Goal: Browse casually: Explore the website without a specific task or goal

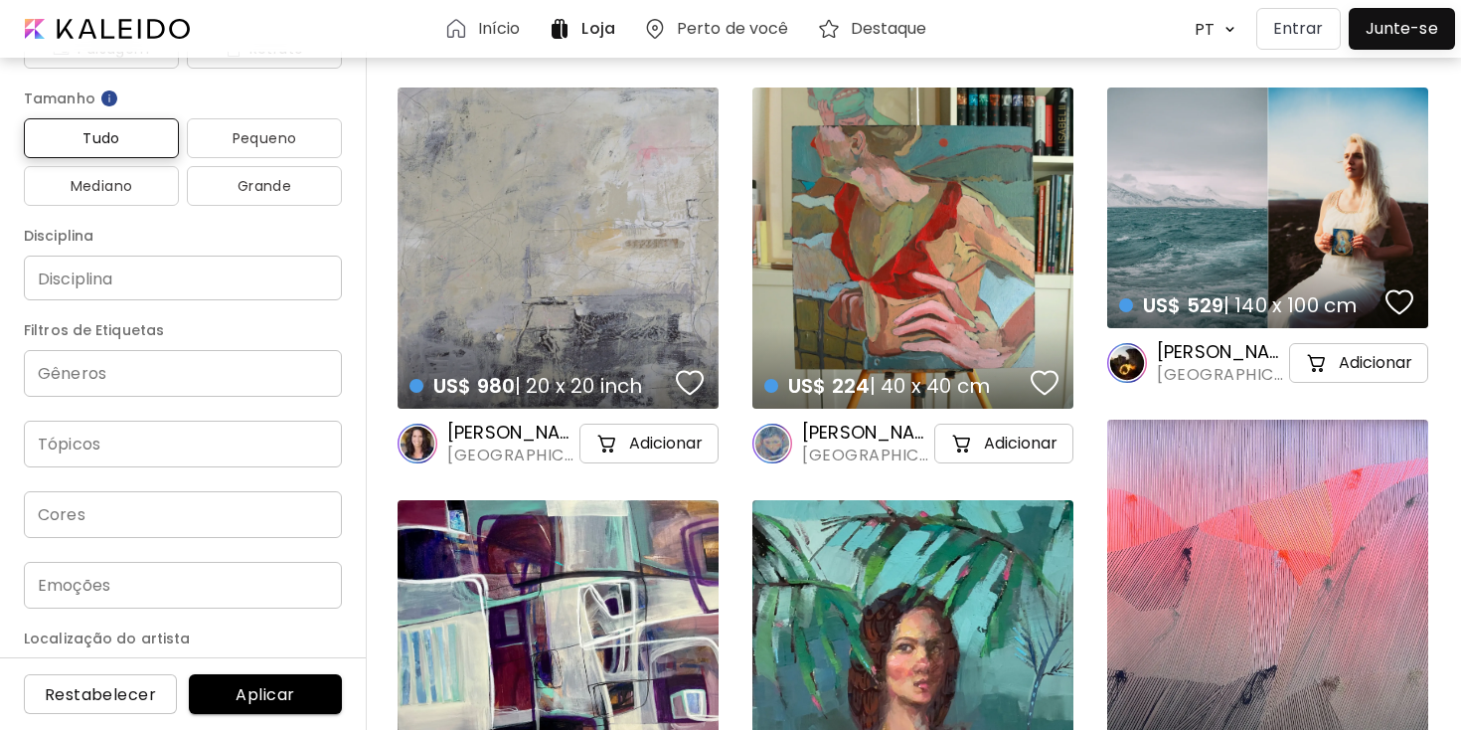
scroll to position [297, 0]
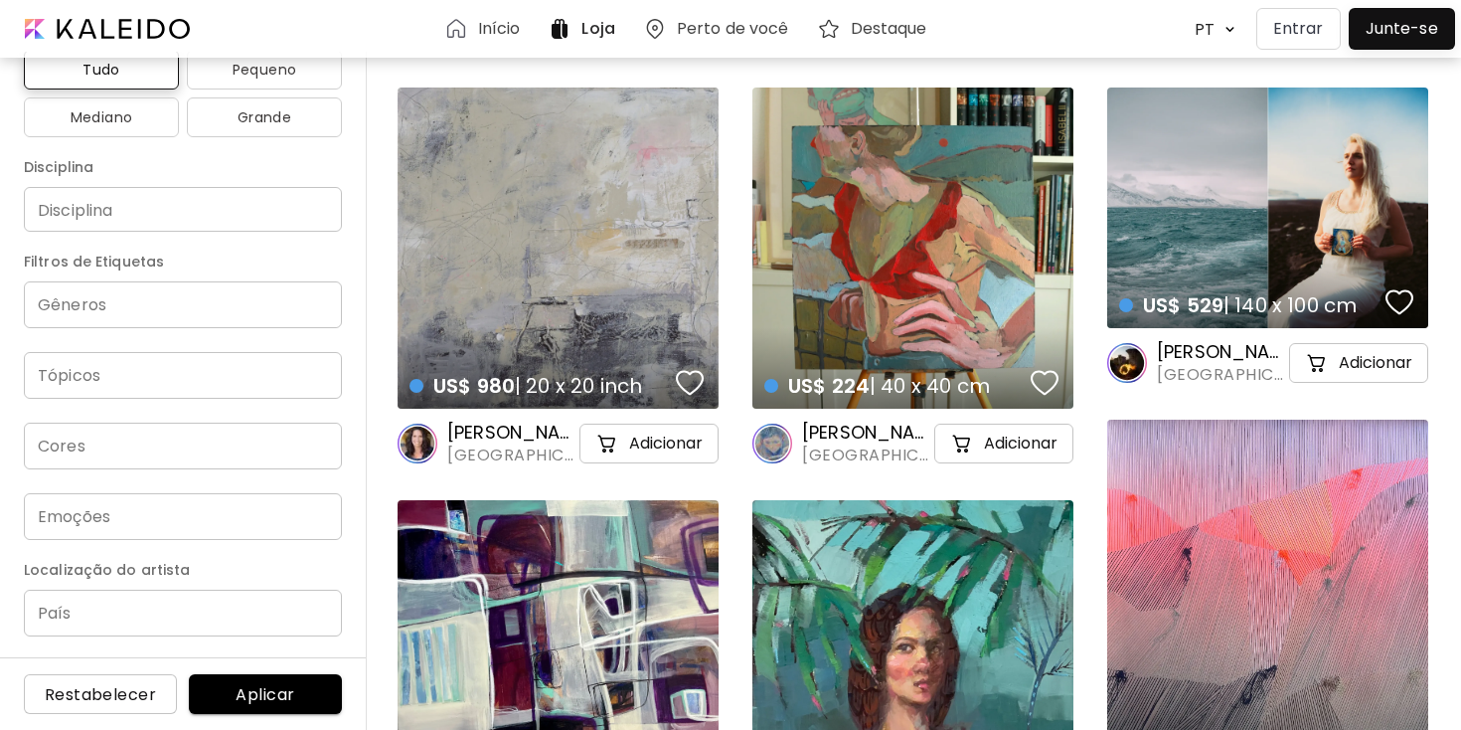
click at [162, 593] on input "País" at bounding box center [183, 612] width 318 height 47
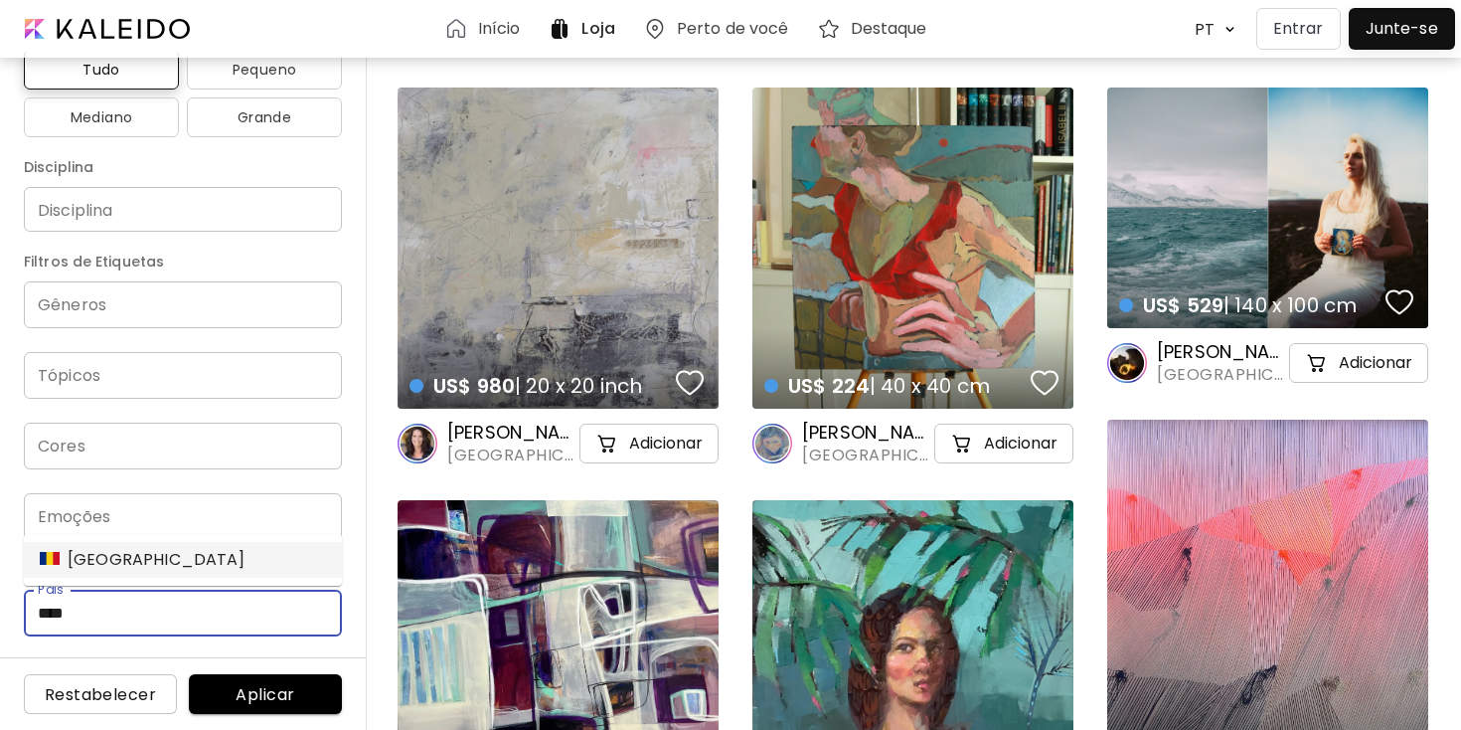
click at [114, 565] on div "[GEOGRAPHIC_DATA]" at bounding box center [143, 560] width 206 height 24
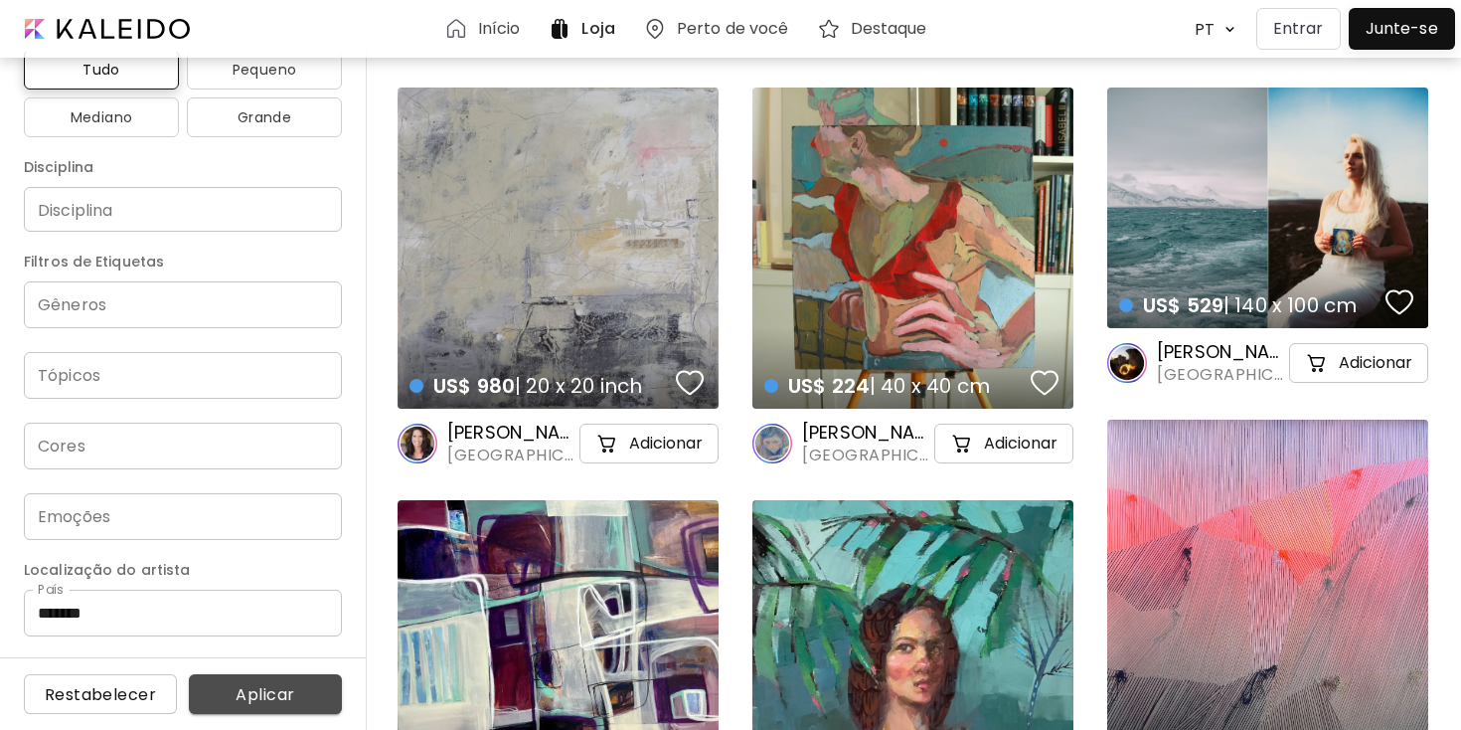
click at [266, 696] on span "Aplicar" at bounding box center [265, 694] width 121 height 21
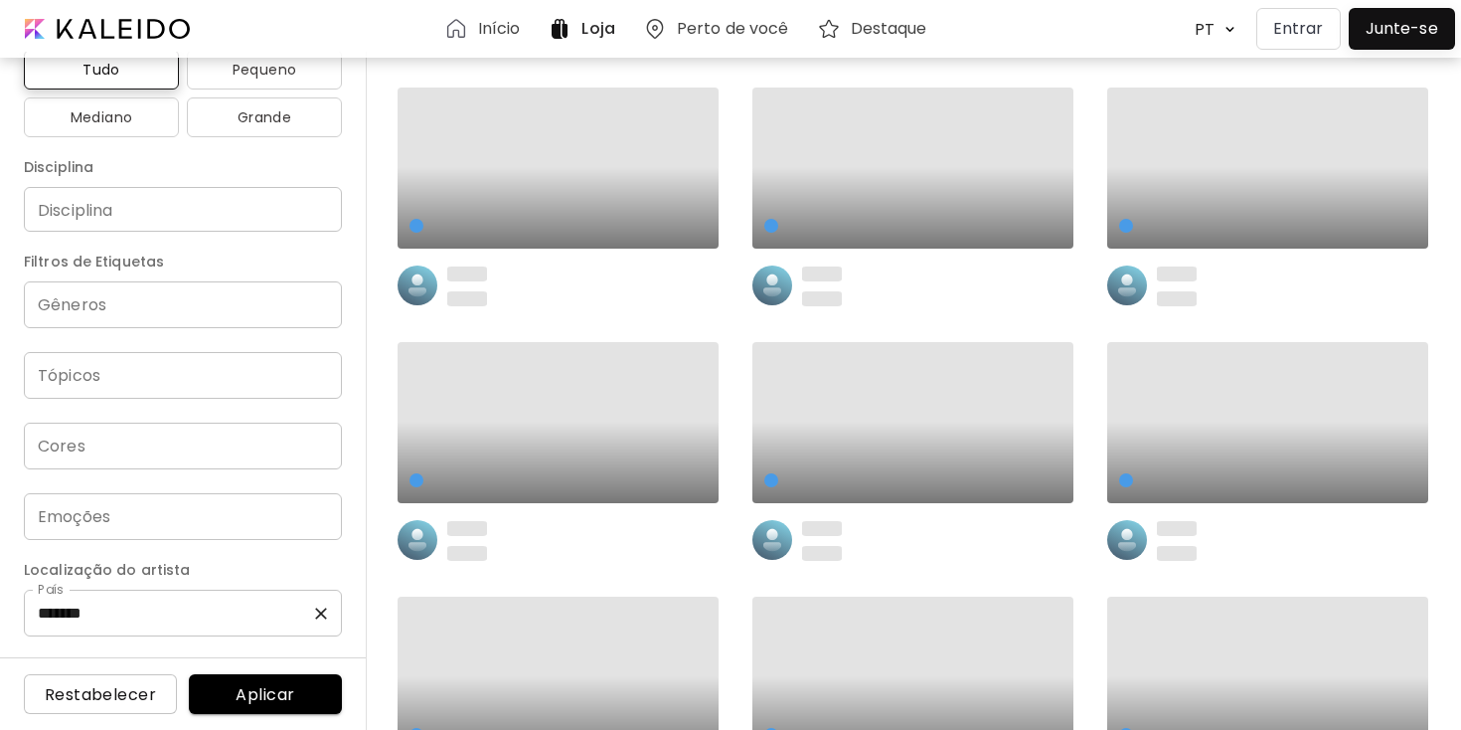
click at [249, 623] on input "*******" at bounding box center [183, 612] width 318 height 47
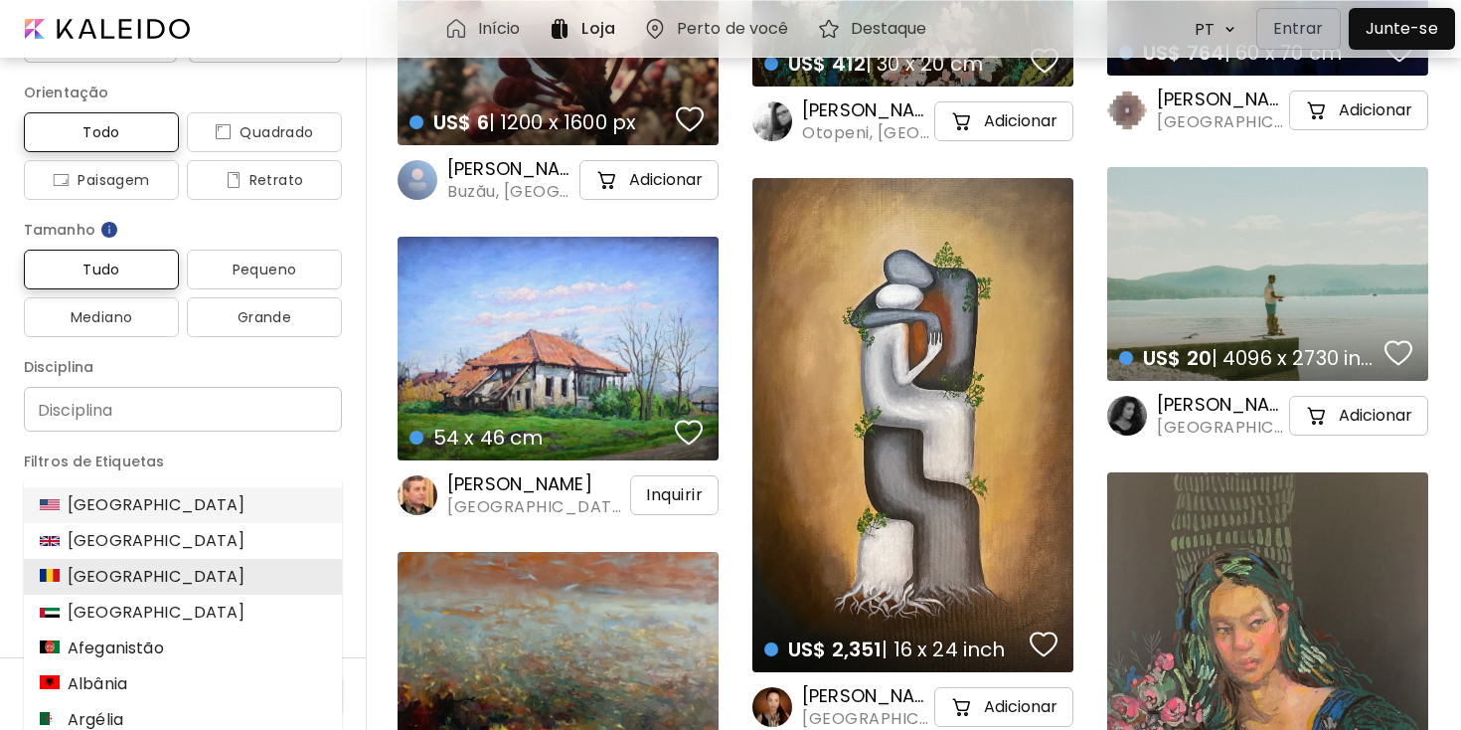
scroll to position [4068, 0]
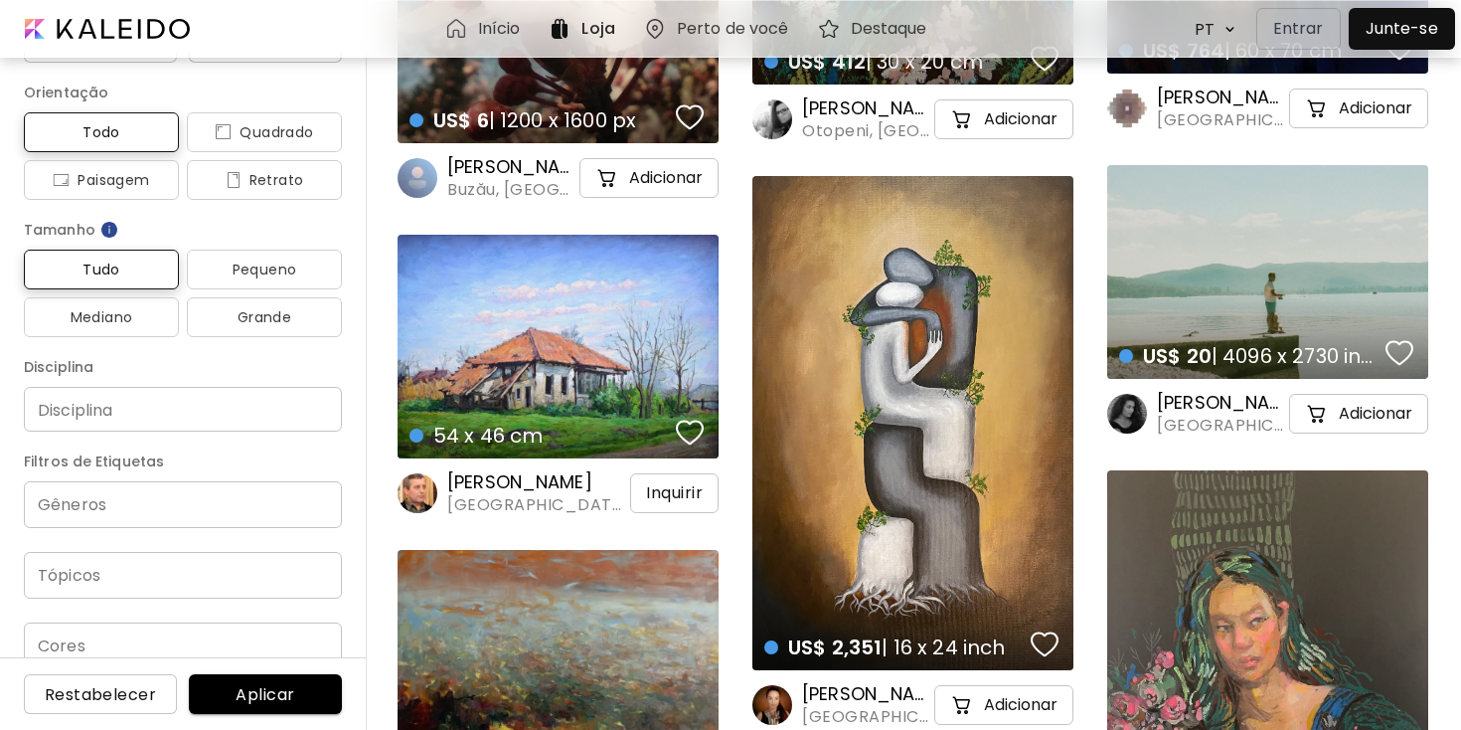
click at [561, 480] on h6 "[PERSON_NAME]" at bounding box center [536, 482] width 179 height 24
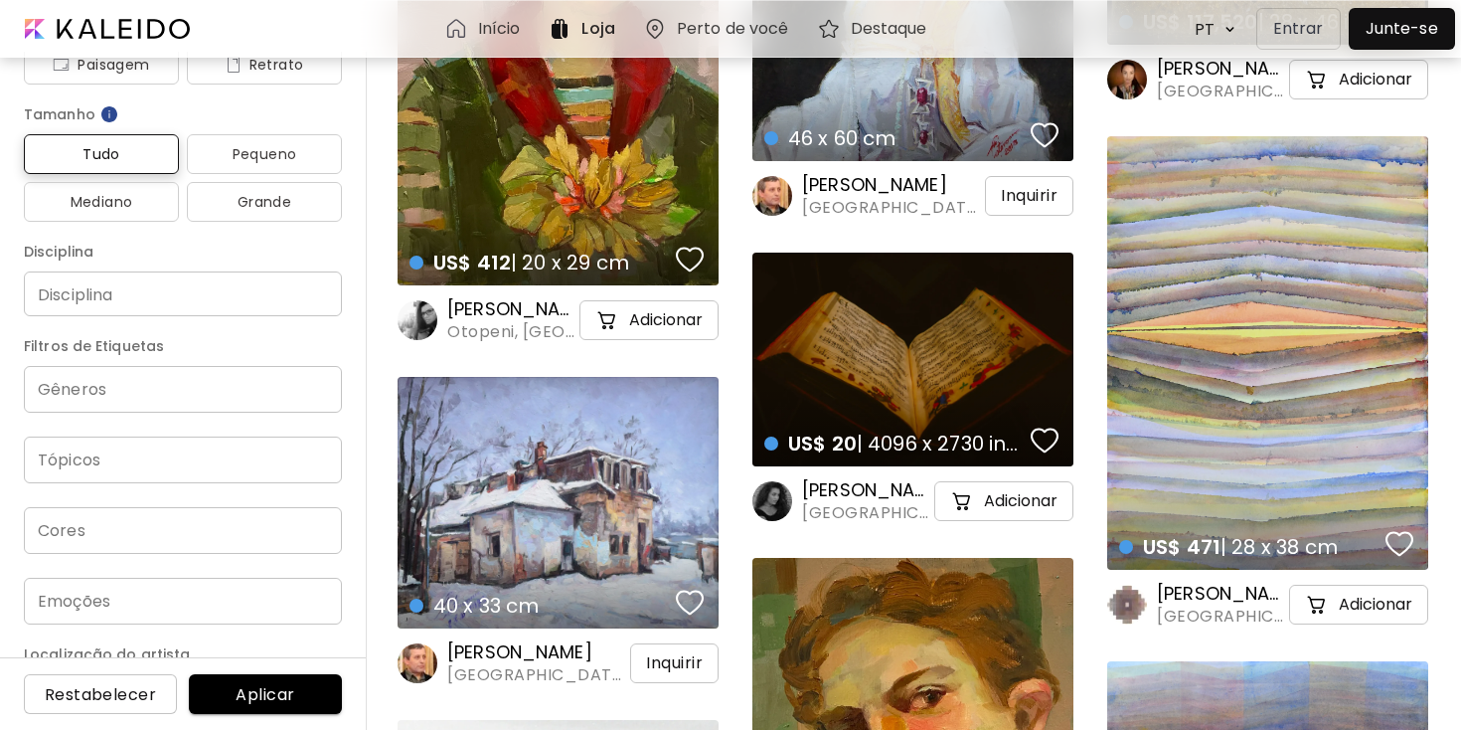
scroll to position [297, 0]
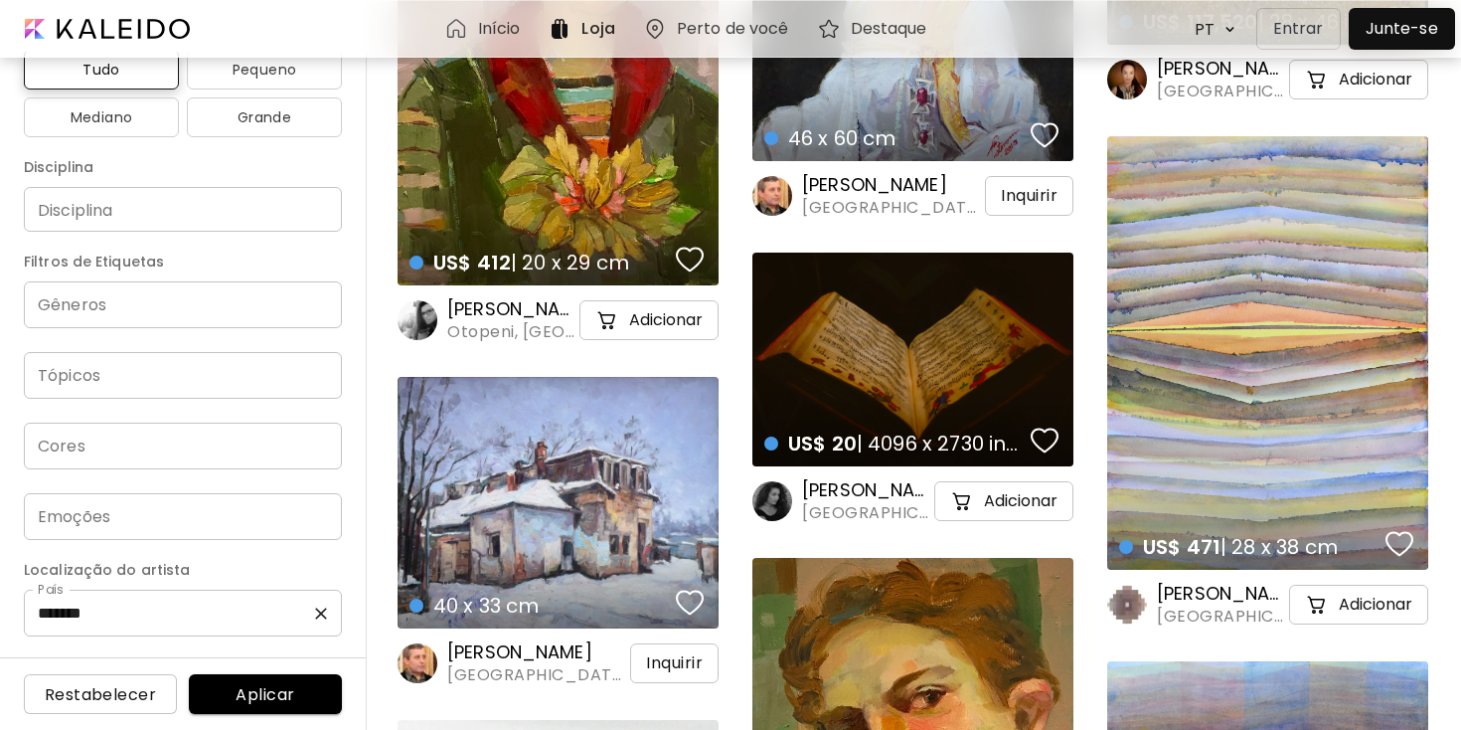
click at [165, 607] on input "*******" at bounding box center [183, 612] width 318 height 47
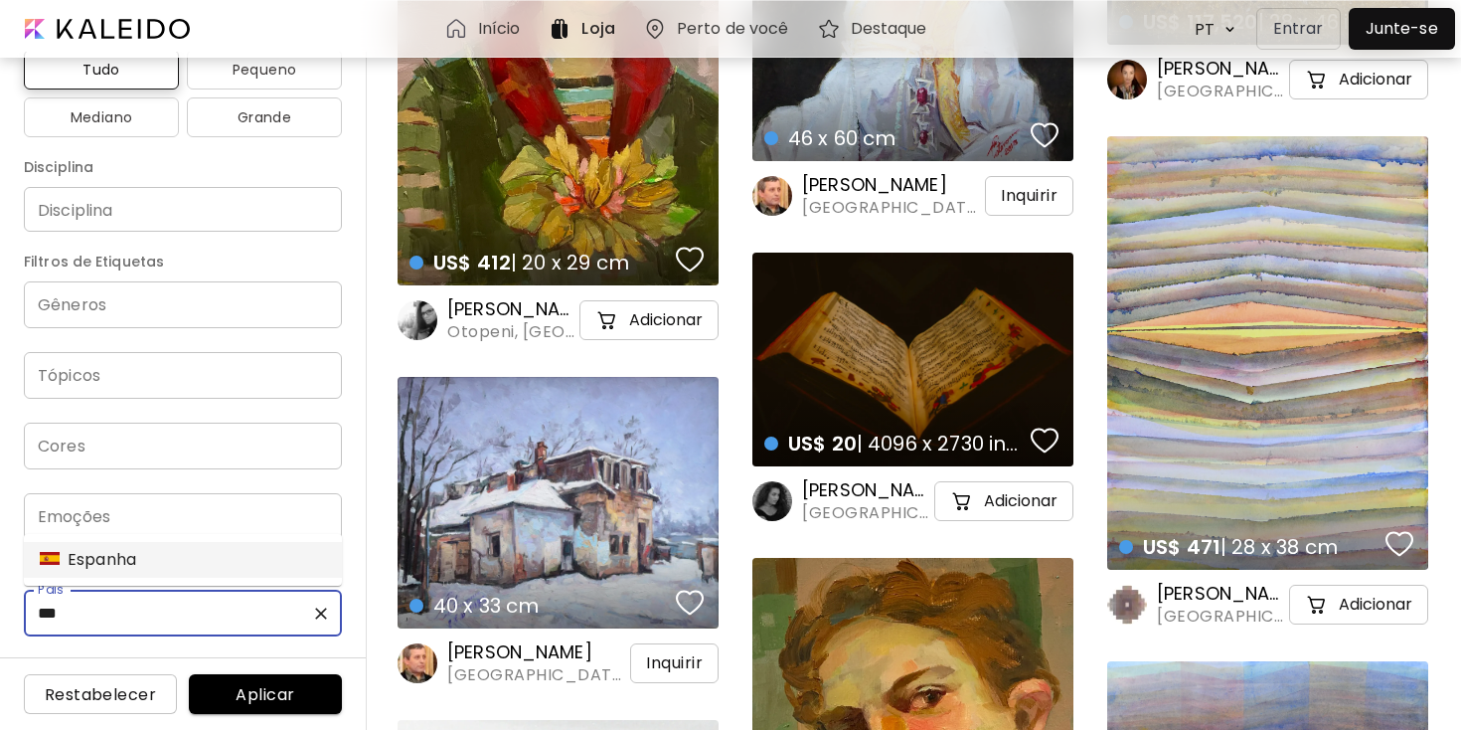
click at [126, 562] on div "Espanha" at bounding box center [88, 560] width 96 height 24
type input "*******"
click at [292, 692] on span "Aplicar" at bounding box center [265, 694] width 121 height 21
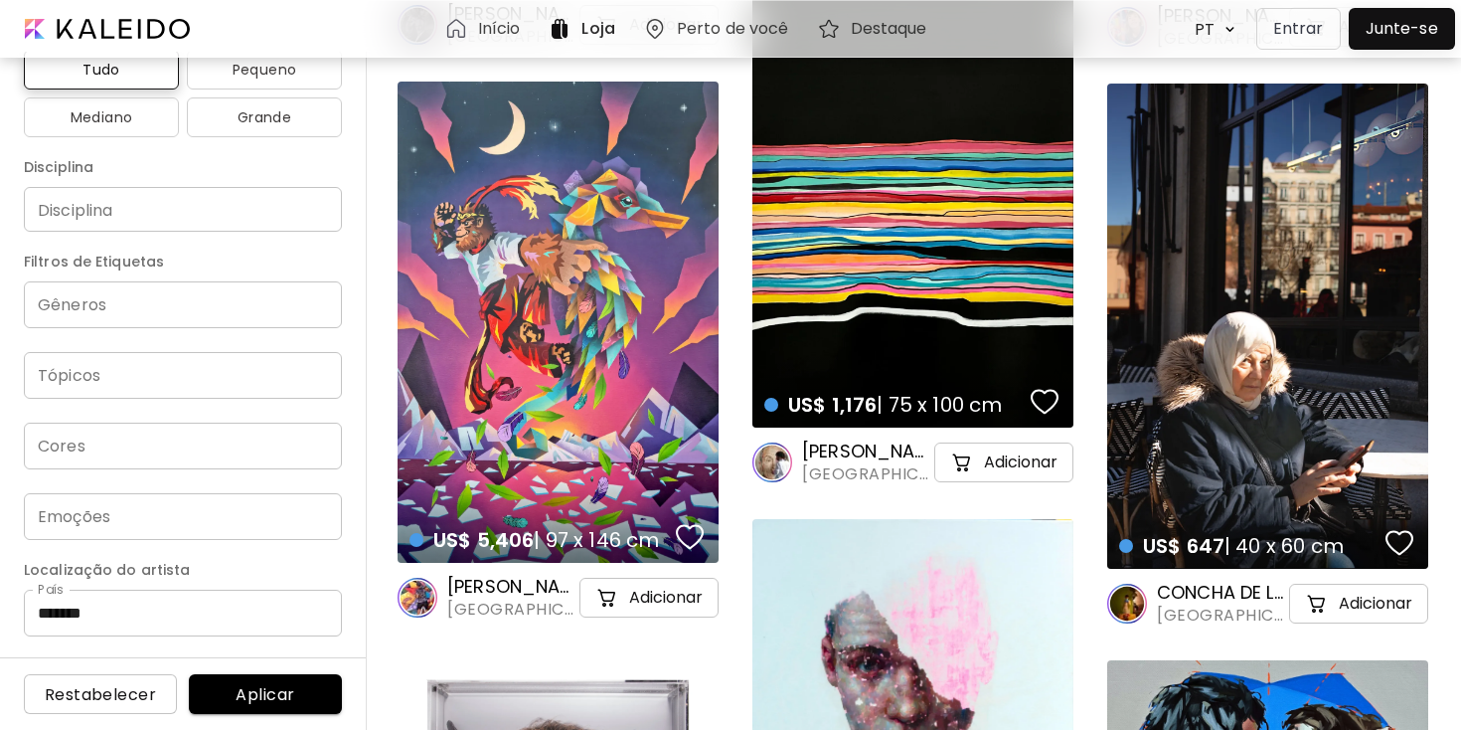
scroll to position [711, 0]
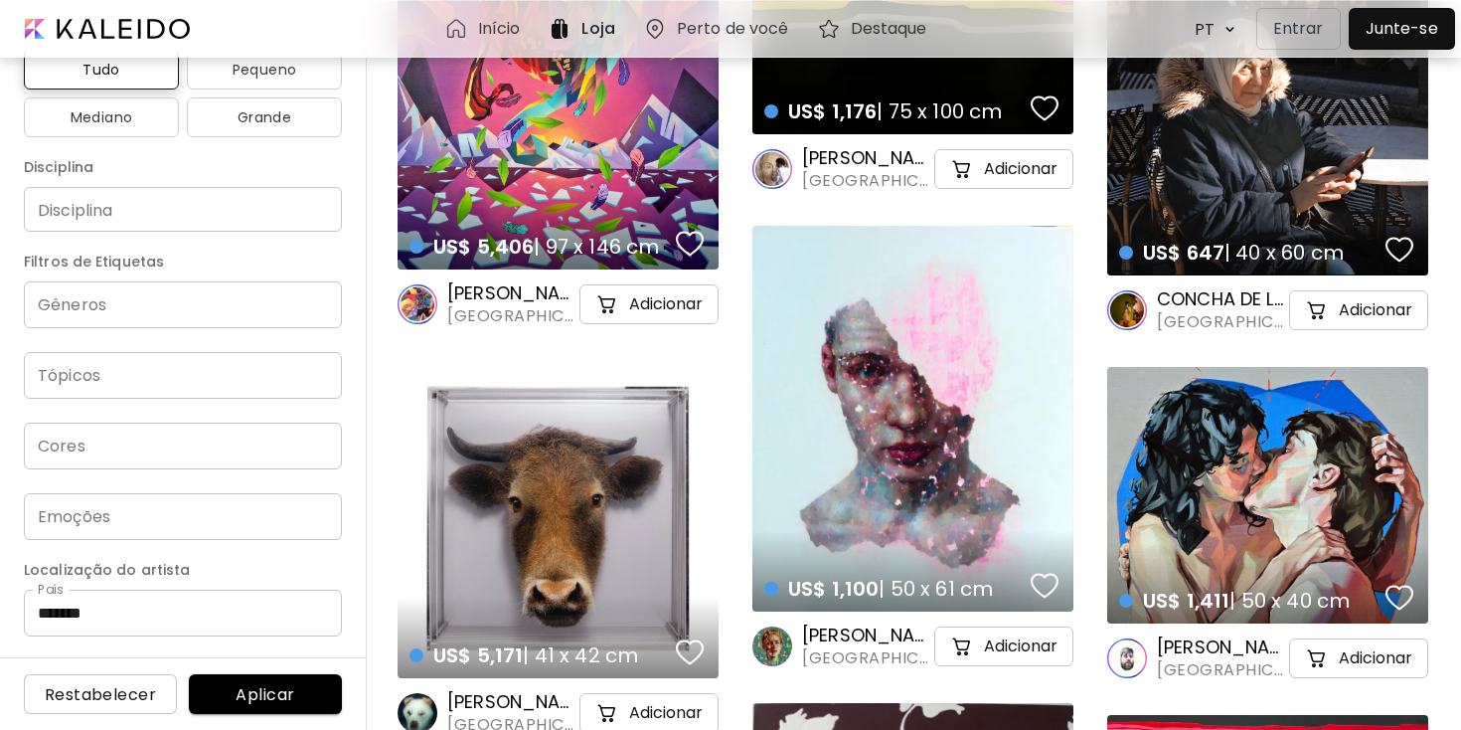
click at [203, 444] on input "Cores" at bounding box center [183, 445] width 286 height 23
click at [147, 409] on div "Gêneros Gêneros Tópicos Tópicos Cores Cores Emoções Emoções" at bounding box center [183, 410] width 318 height 258
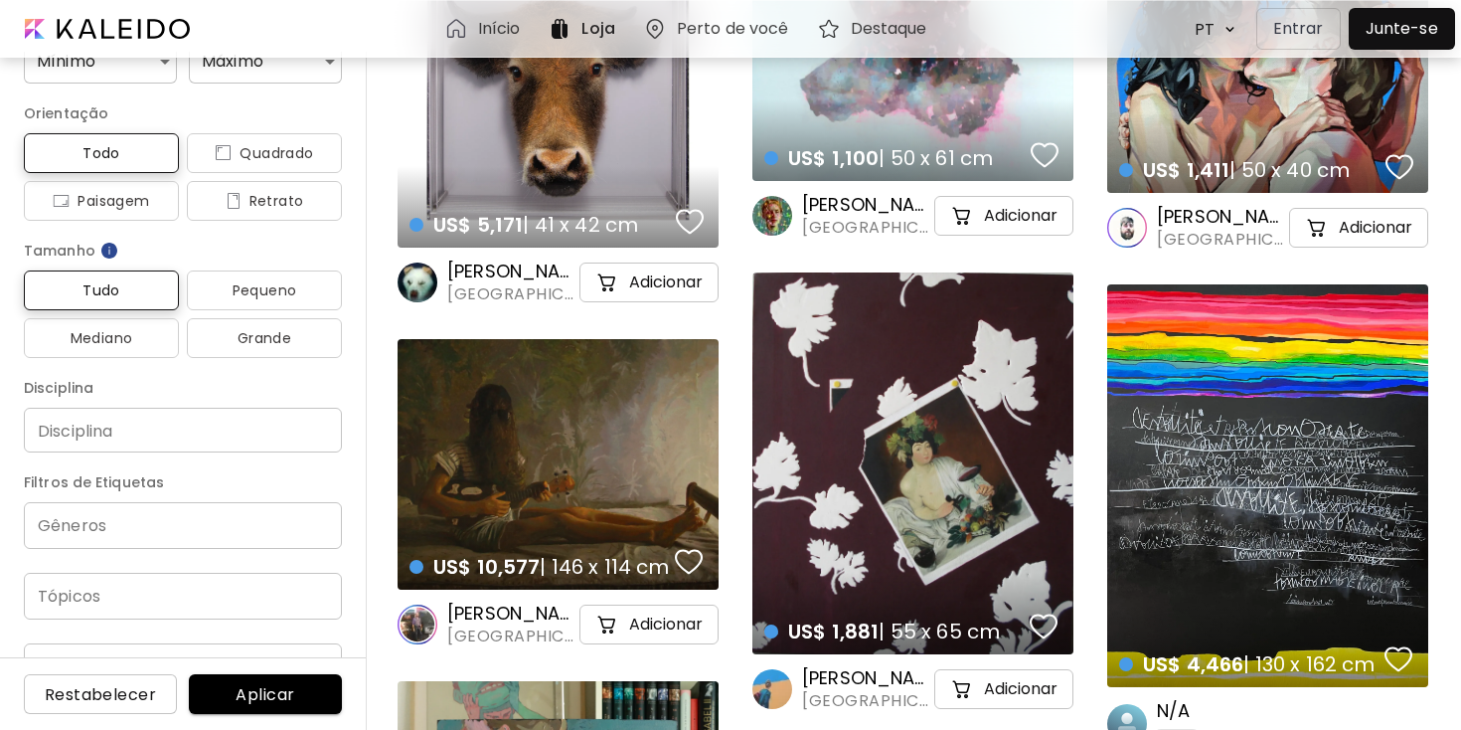
scroll to position [0, 0]
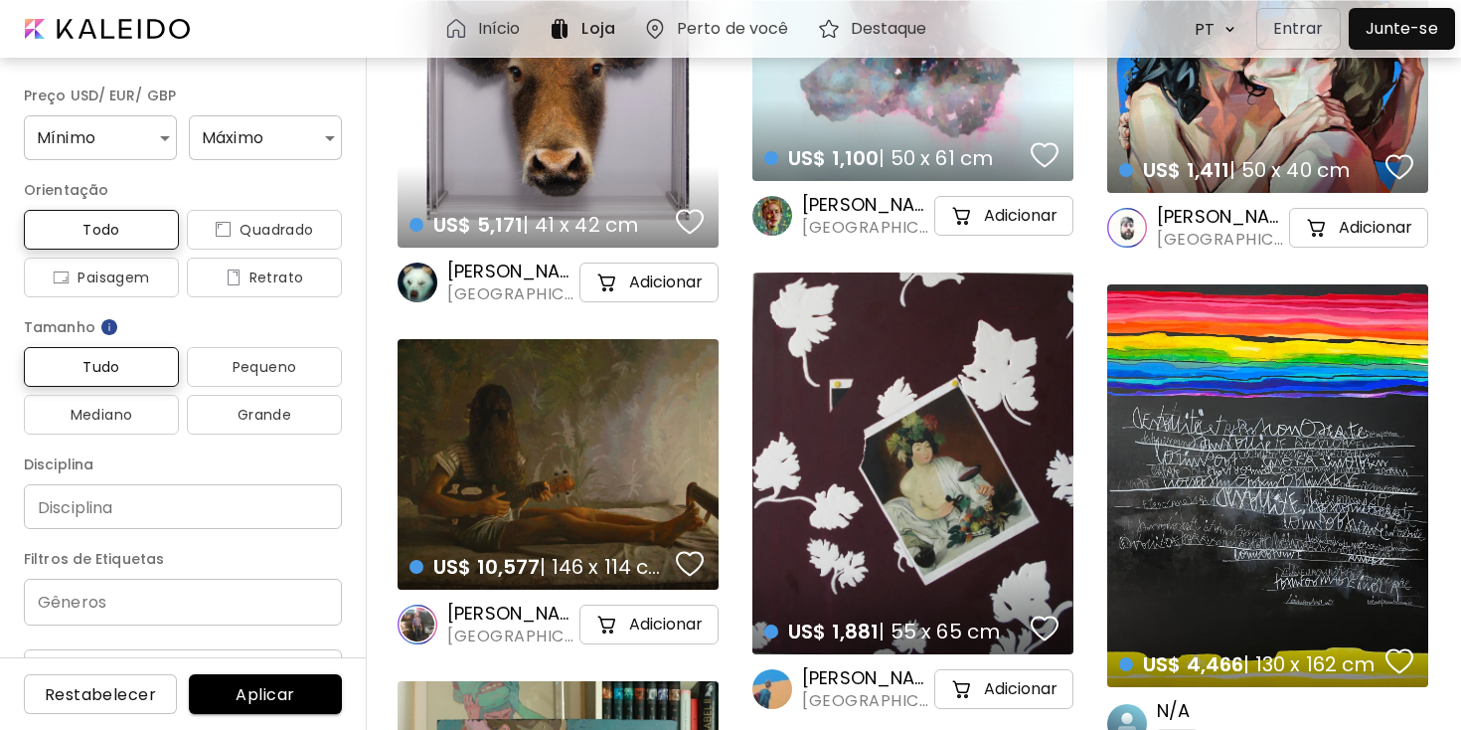
click at [482, 32] on h6 "Início" at bounding box center [499, 29] width 43 height 16
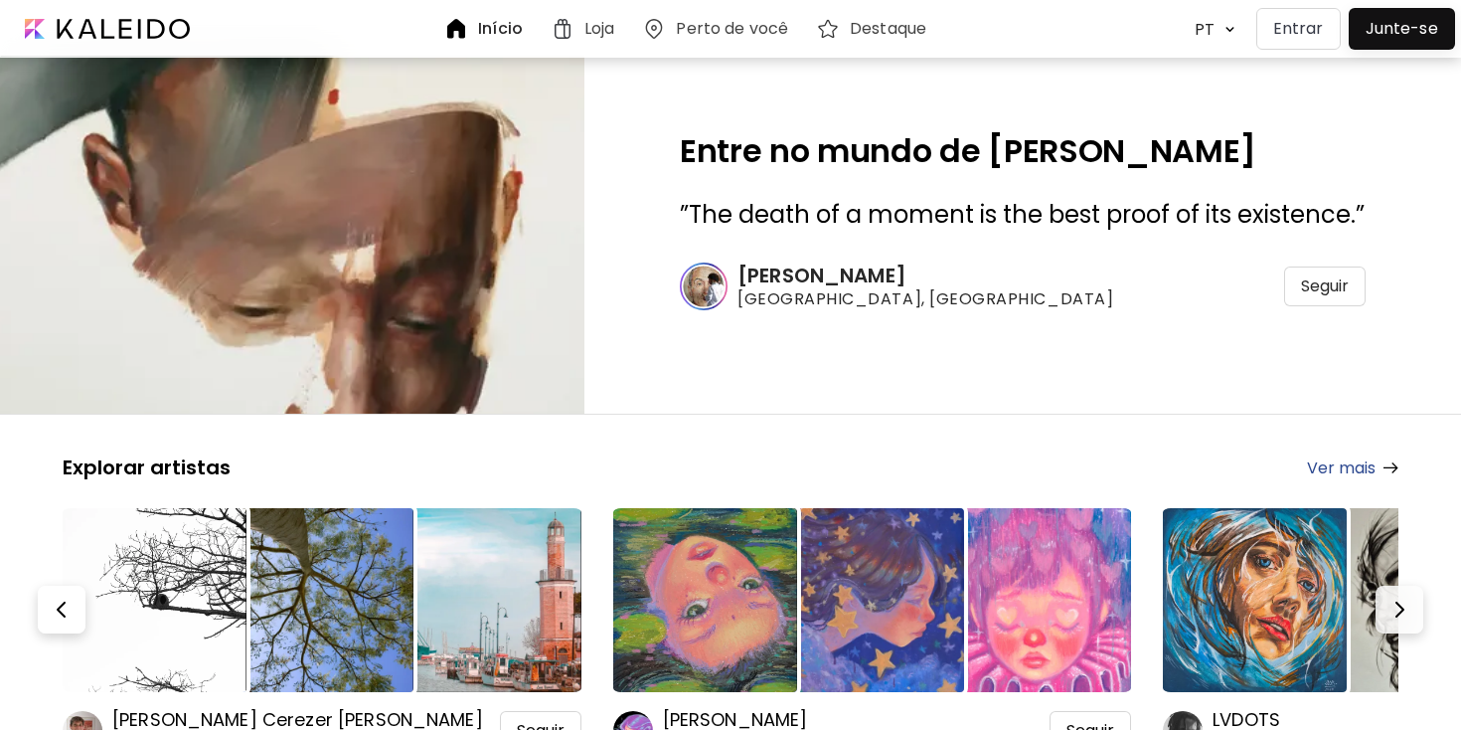
click at [1183, 24] on div "**********" at bounding box center [1212, 29] width 79 height 48
click at [1215, 27] on body "**********" at bounding box center [730, 365] width 1461 height 730
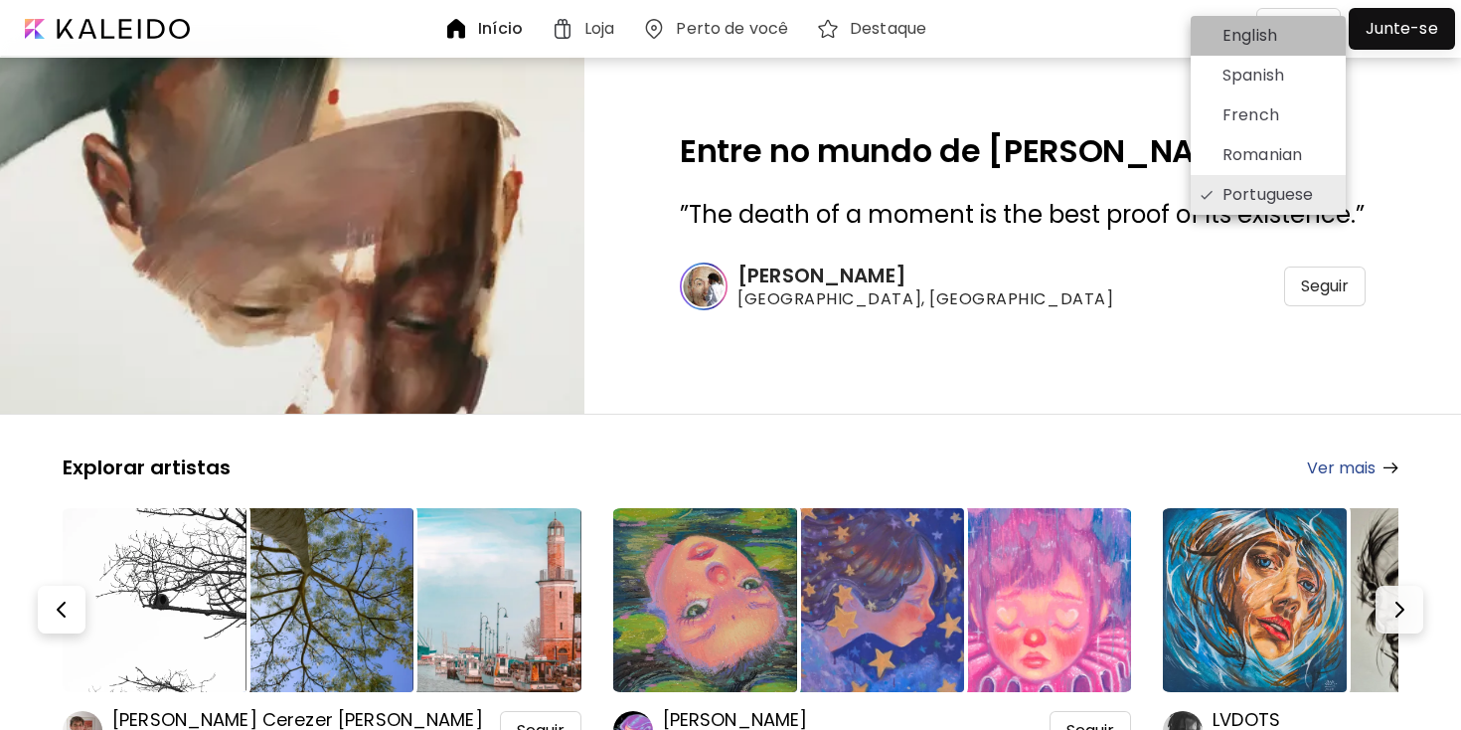
click at [1232, 40] on p "English" at bounding box center [1250, 36] width 55 height 24
type input "*******"
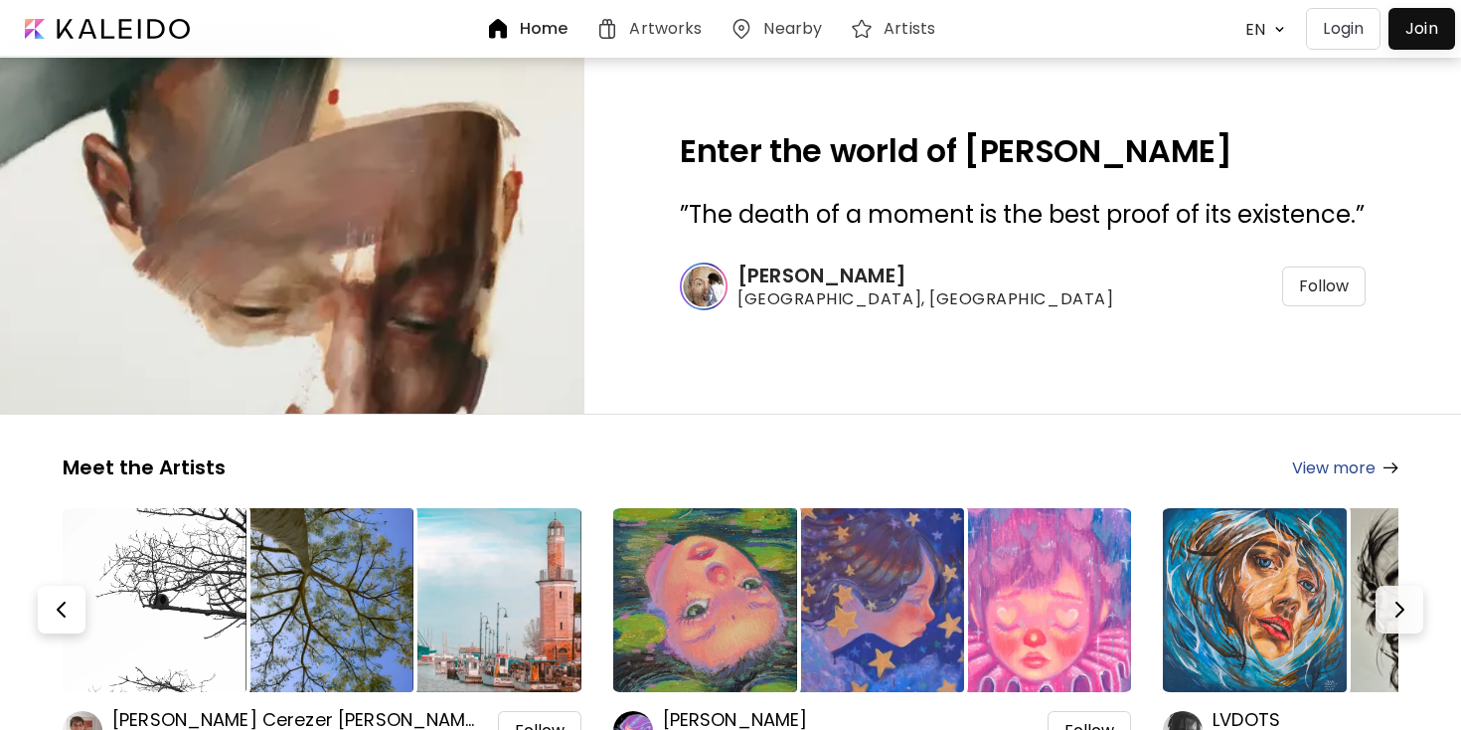
click at [908, 37] on h6 "Artists" at bounding box center [910, 29] width 52 height 16
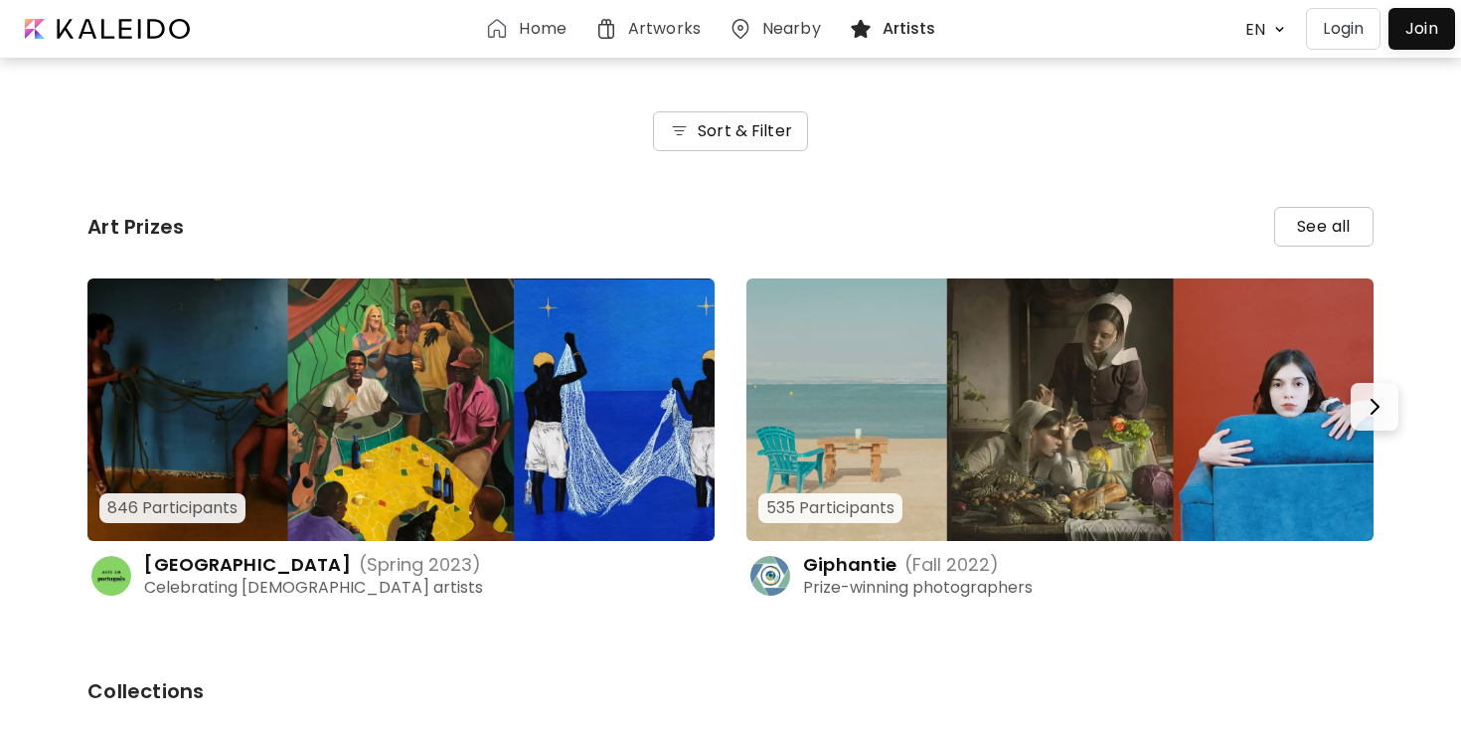
click at [756, 145] on button "Sort & Filter" at bounding box center [730, 131] width 155 height 40
click at [741, 136] on h6 "Sort & Filter" at bounding box center [745, 131] width 94 height 24
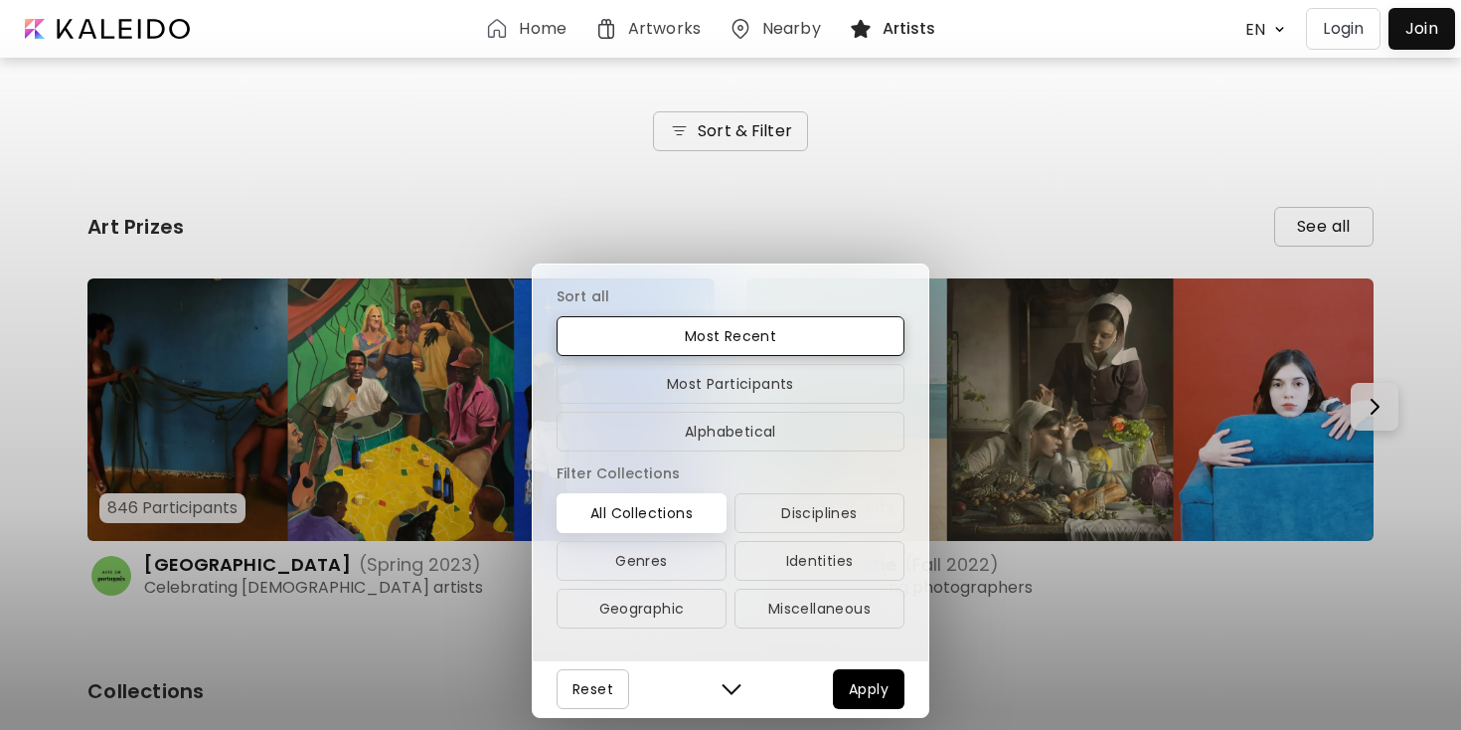
click at [701, 249] on div "Sort all Most Recent Most Participants Alphabetical Filter Collections All Coll…" at bounding box center [730, 365] width 1461 height 730
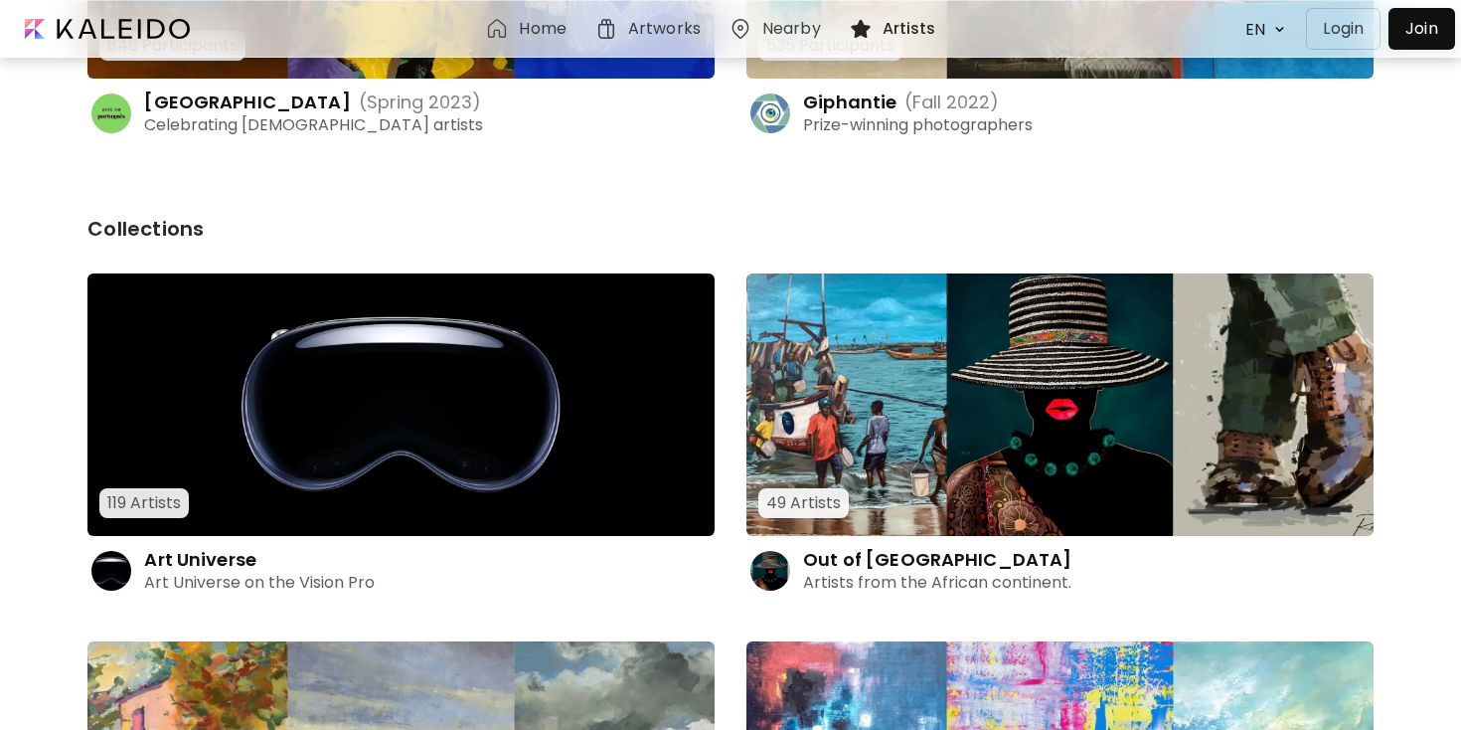
scroll to position [96, 0]
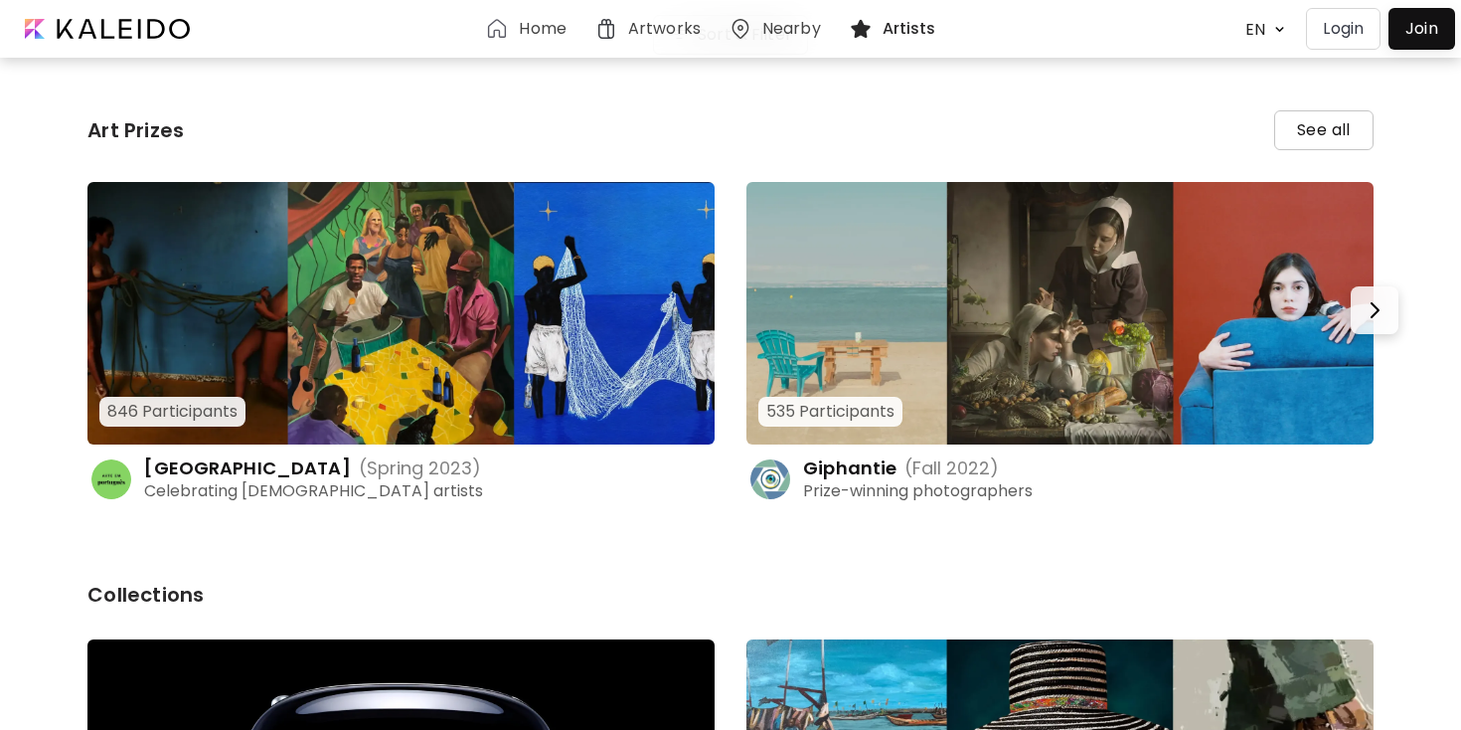
click at [657, 30] on h6 "Artworks" at bounding box center [664, 29] width 73 height 16
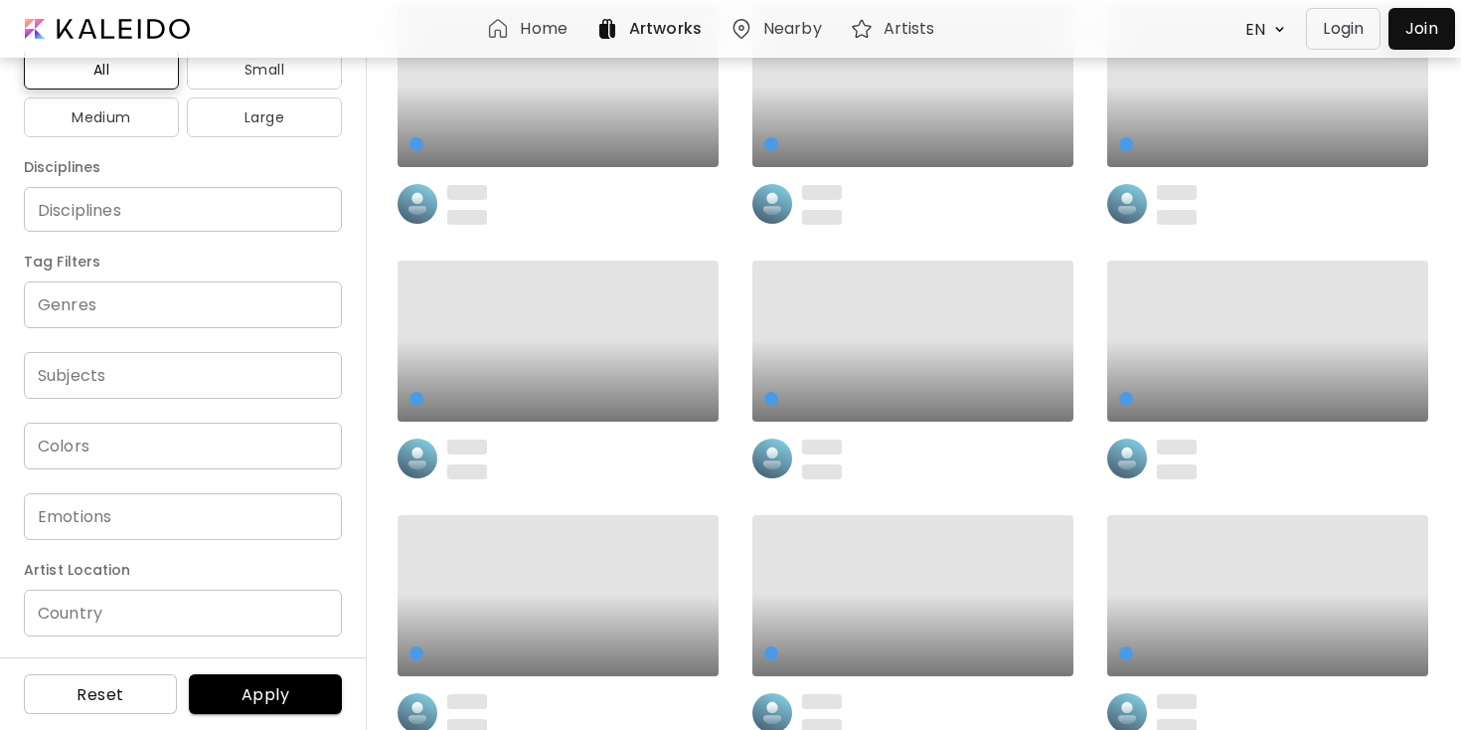
scroll to position [155, 0]
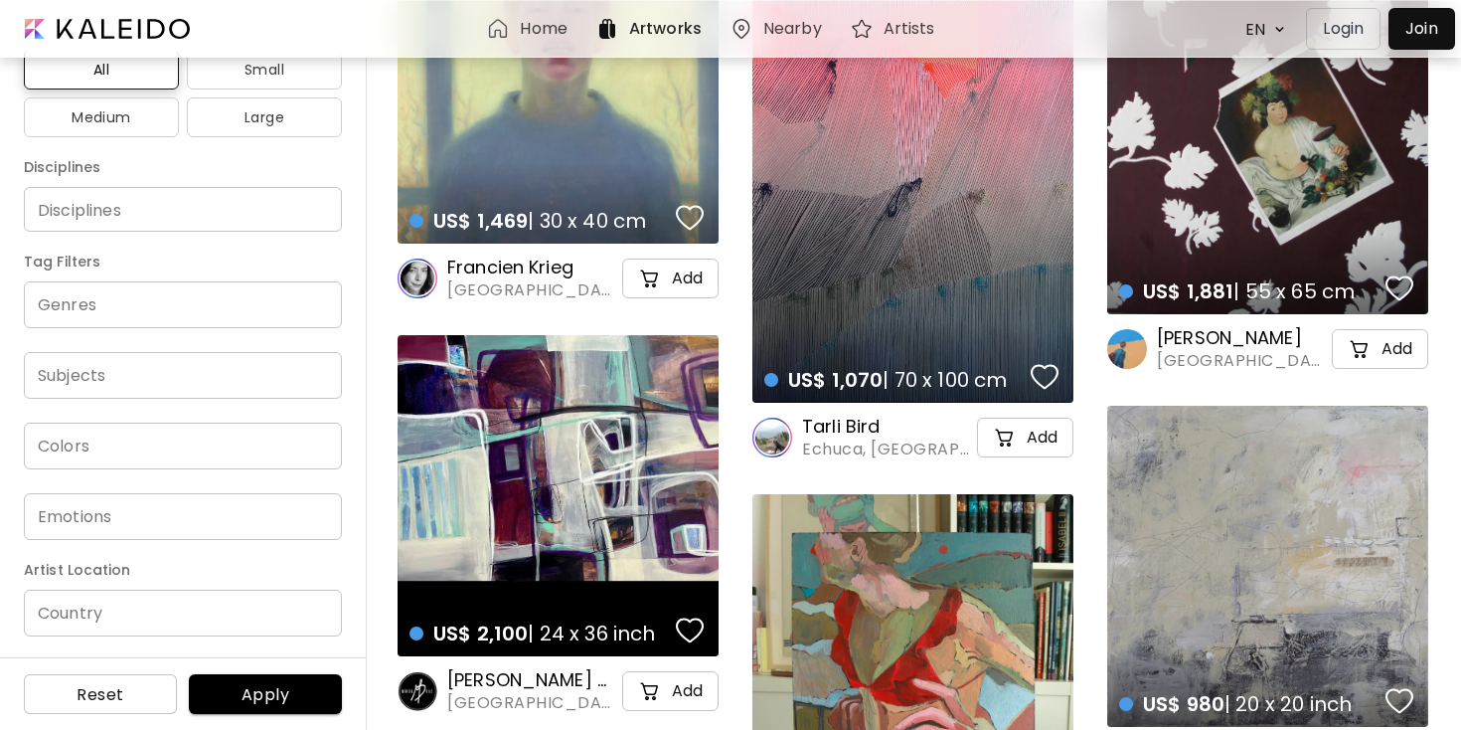
click at [208, 374] on input "Subjects" at bounding box center [183, 375] width 286 height 23
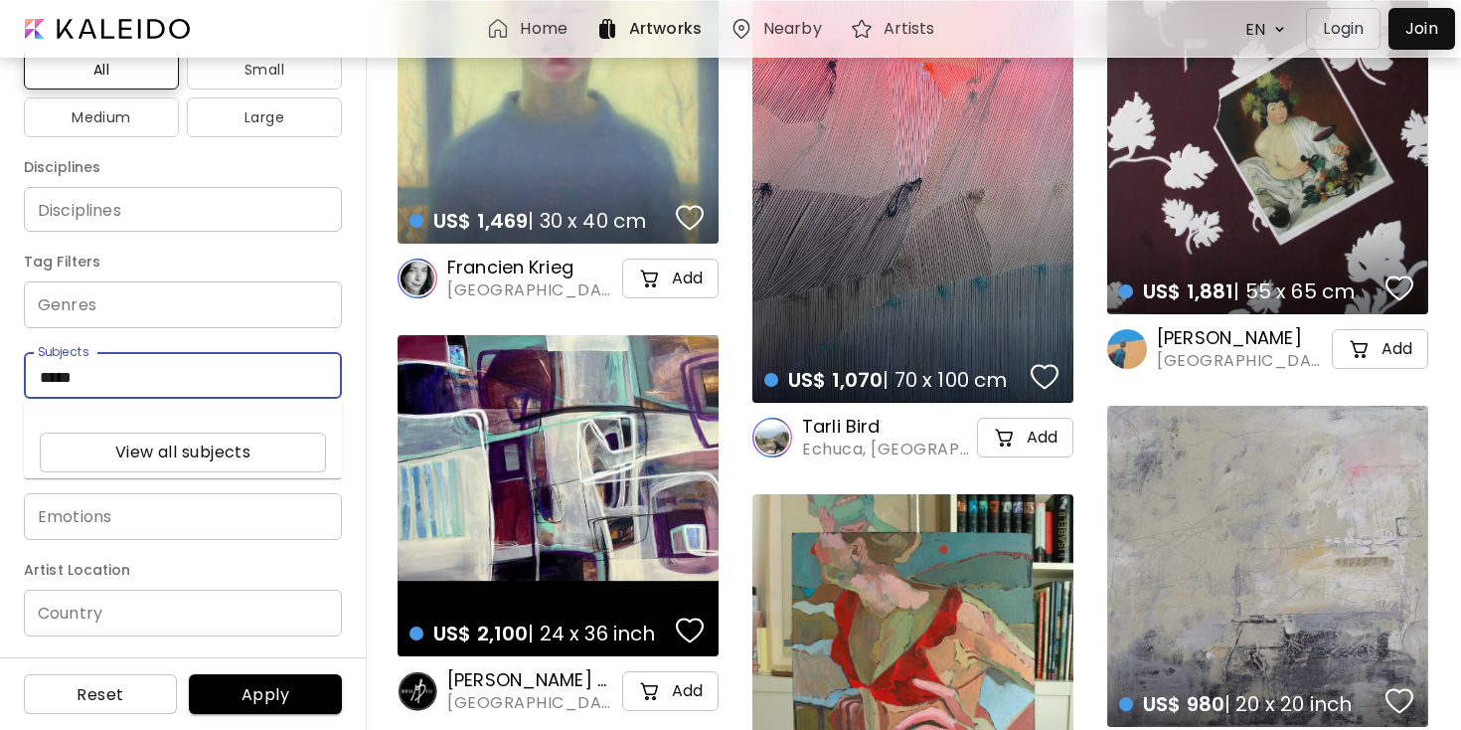
type input "*****"
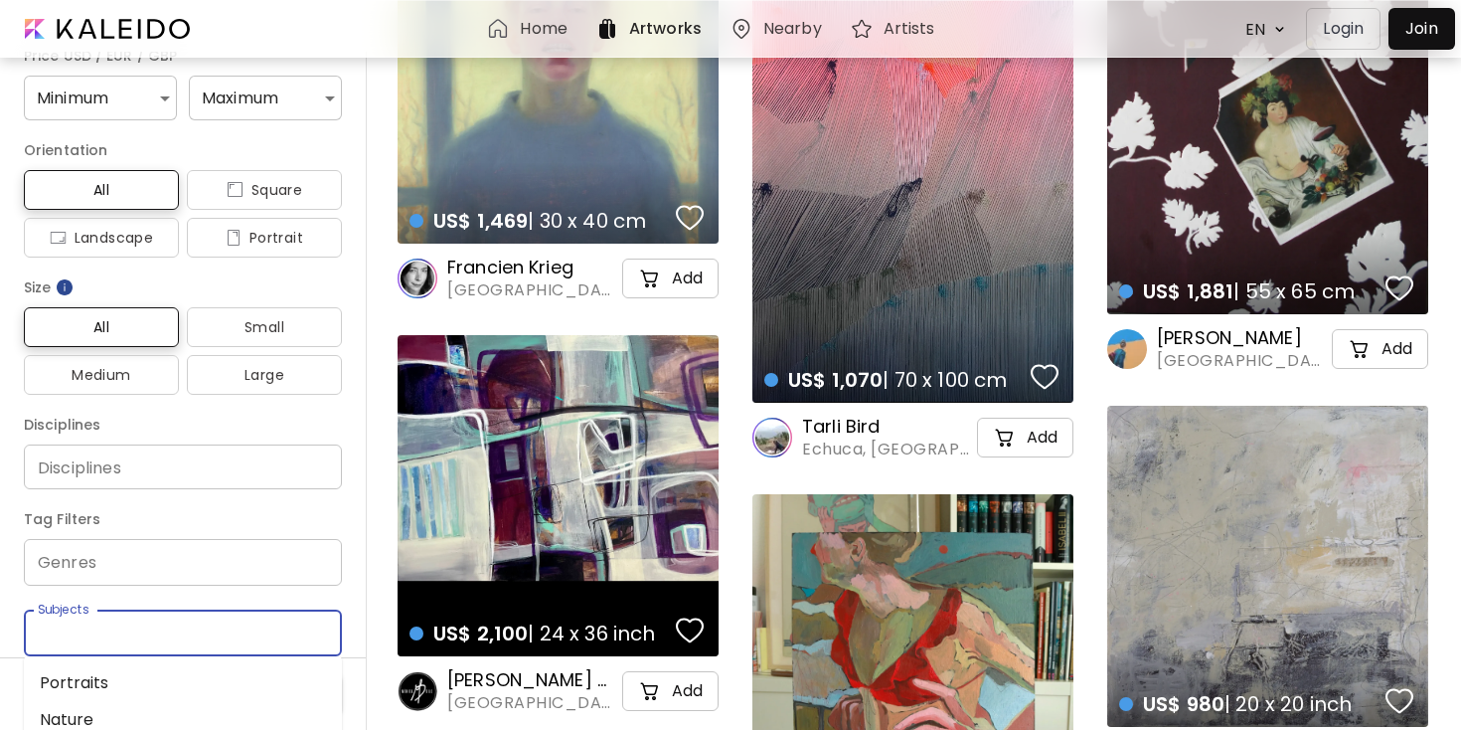
scroll to position [0, 0]
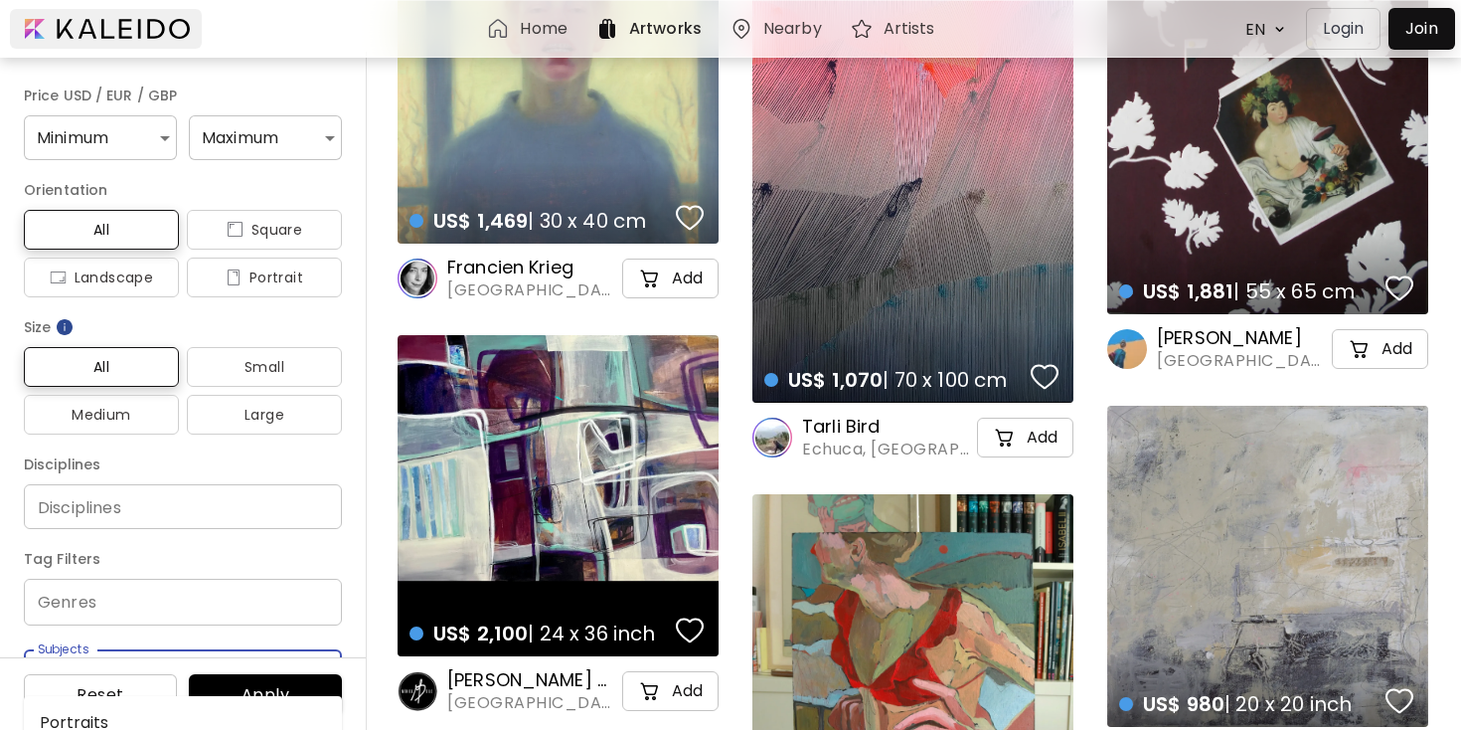
click at [169, 39] on div at bounding box center [106, 29] width 192 height 40
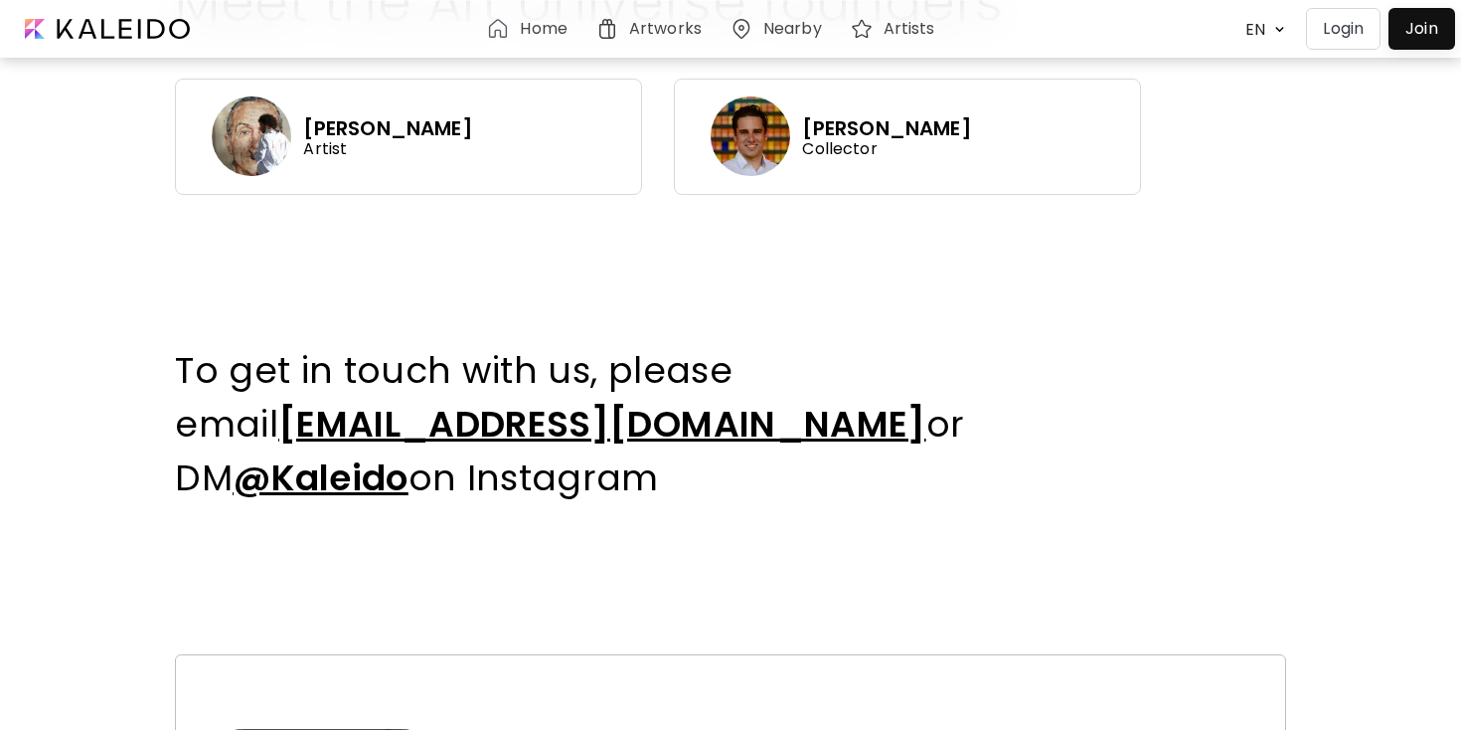
scroll to position [1146, 0]
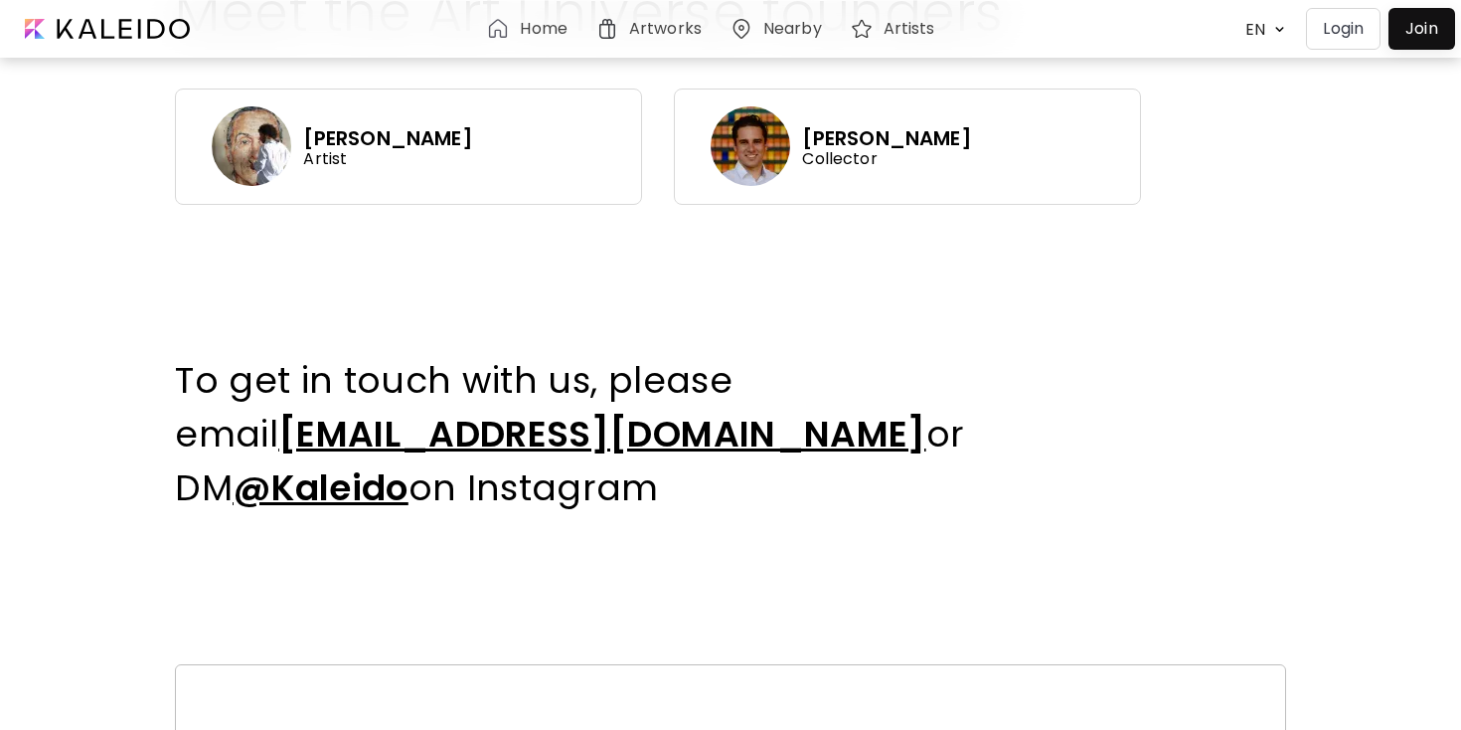
click at [857, 151] on p "Collector" at bounding box center [886, 159] width 169 height 16
click at [484, 130] on div "[PERSON_NAME] Artist" at bounding box center [408, 146] width 467 height 116
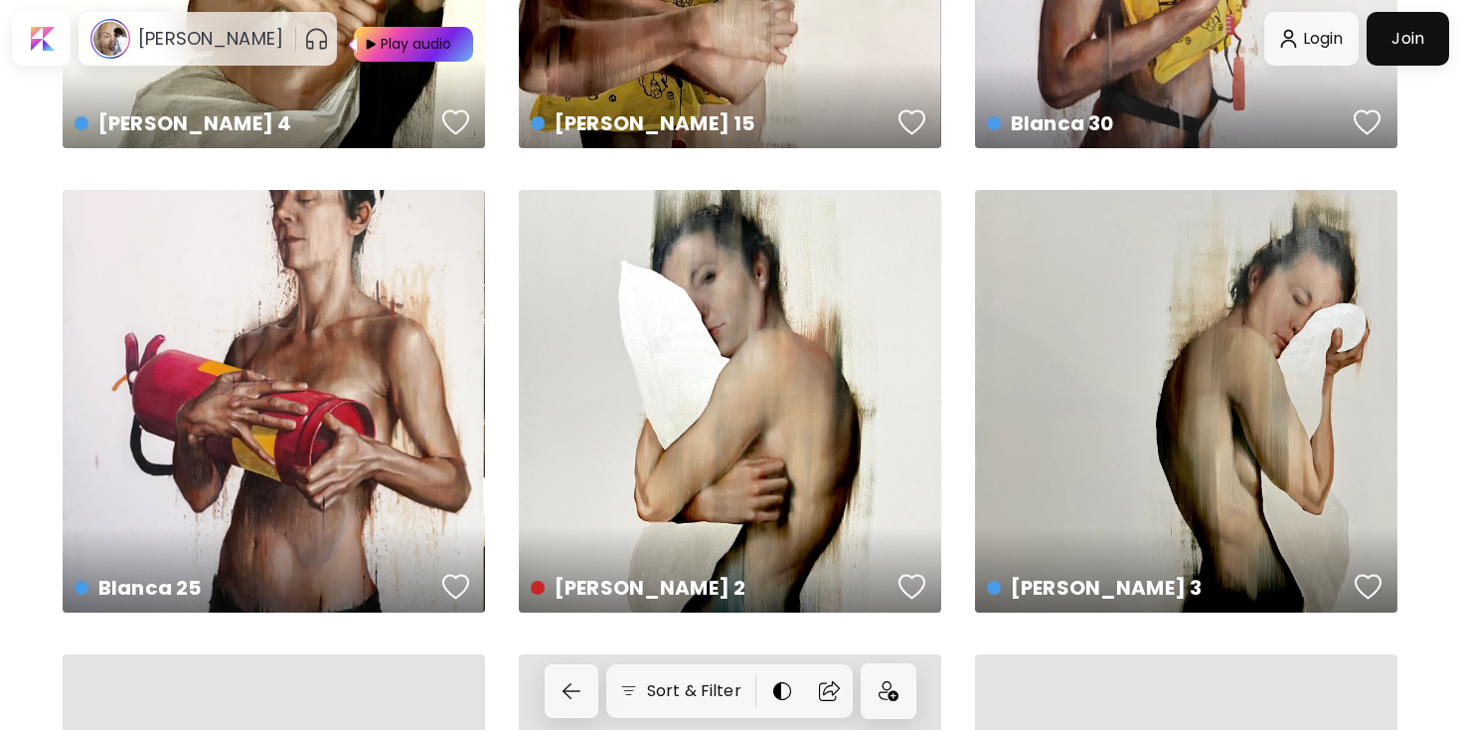
scroll to position [2453, 0]
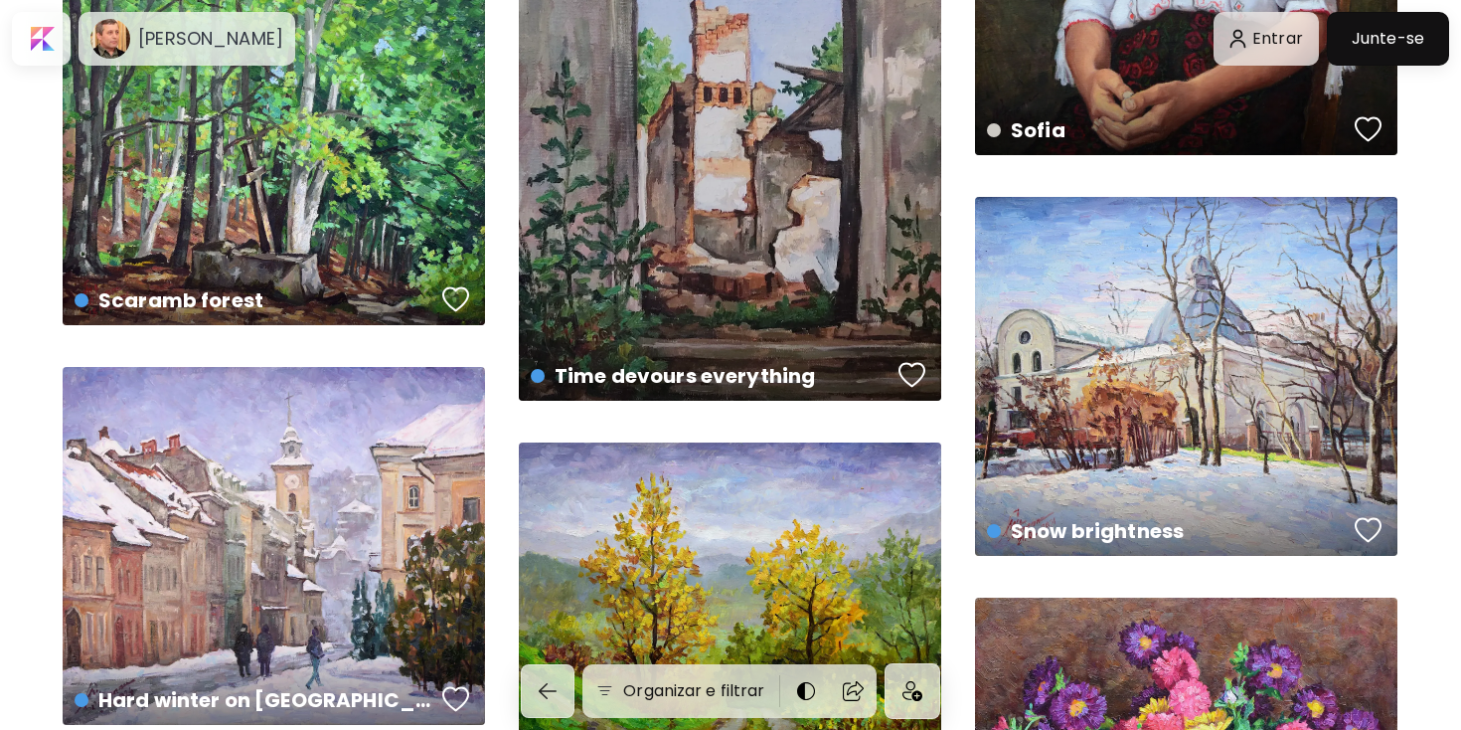
scroll to position [1500, 0]
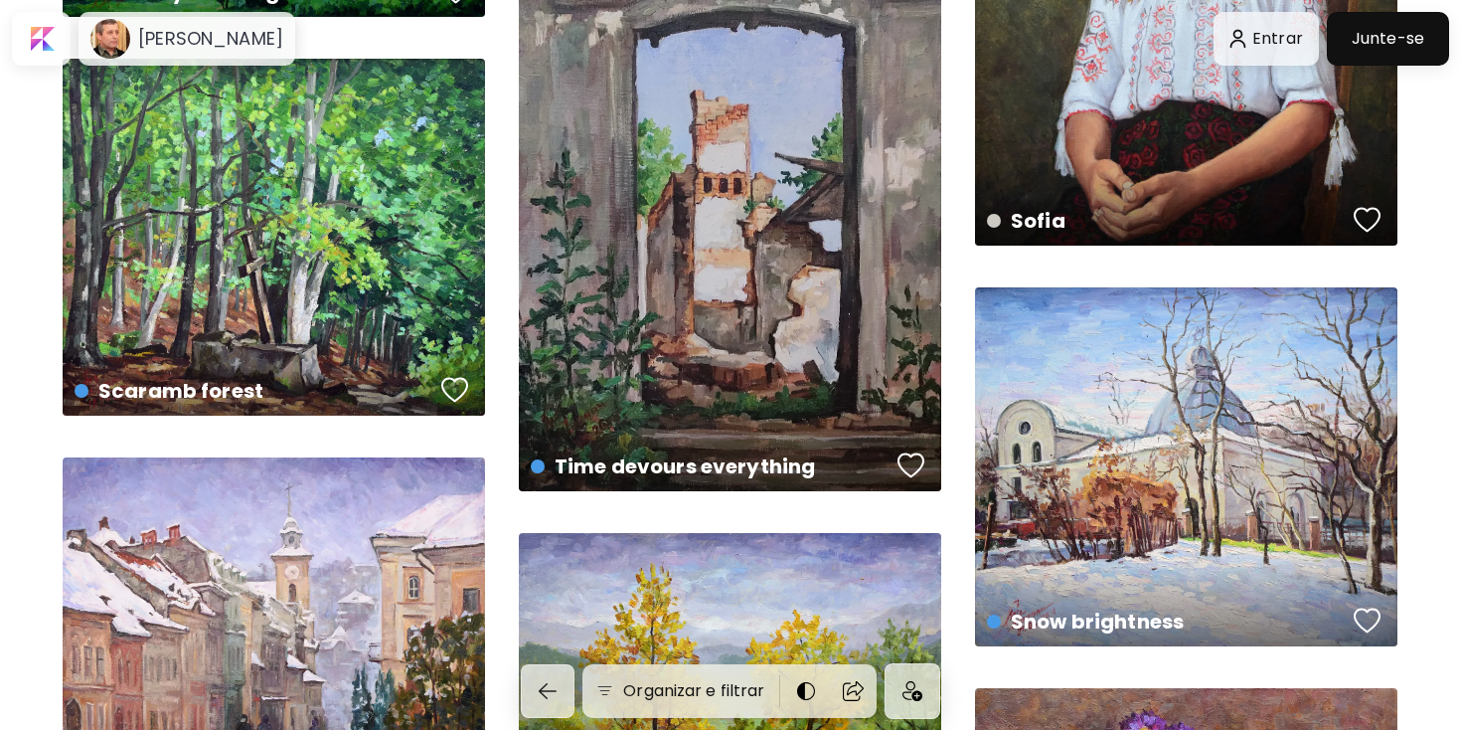
click at [807, 276] on div "Time devours everything Disponível | 41 x 33 cm" at bounding box center [730, 223] width 422 height 535
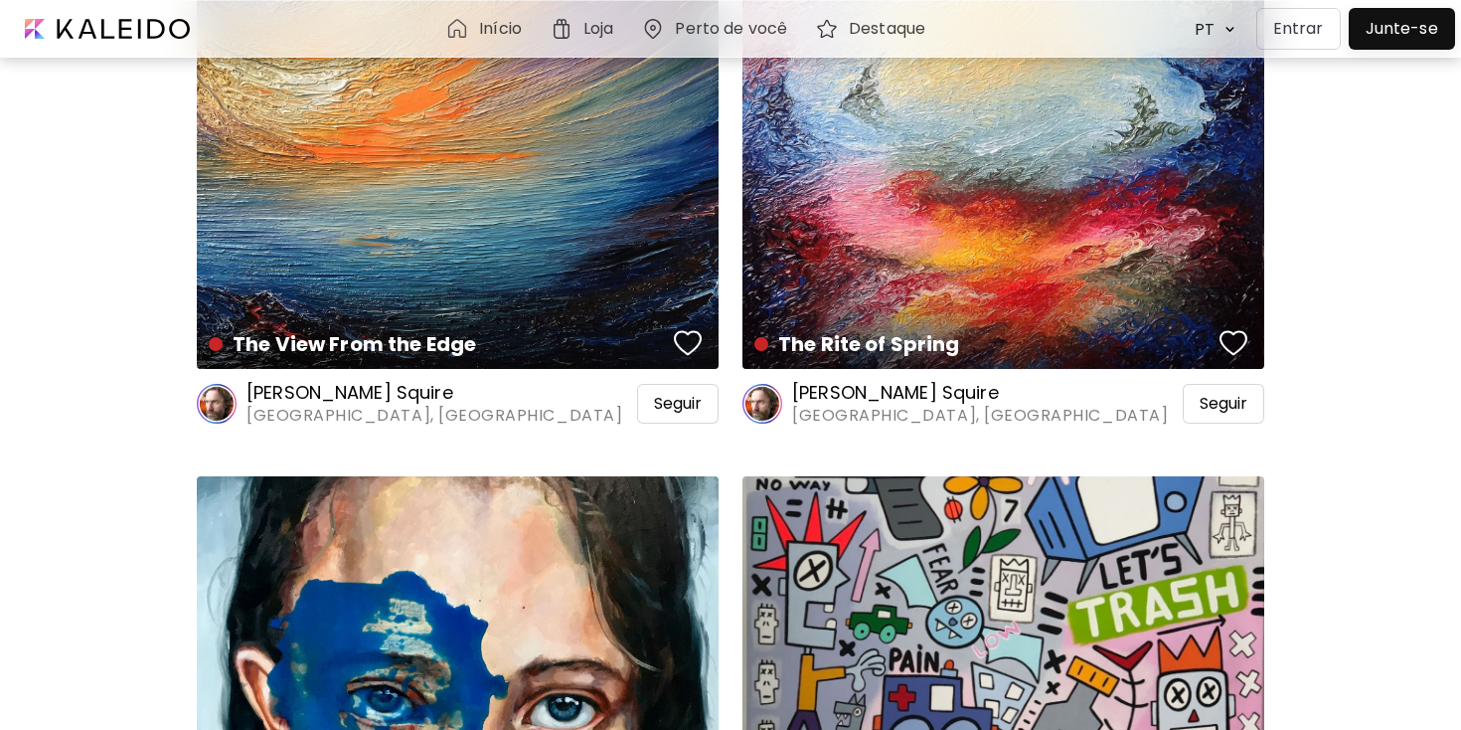
scroll to position [965, 0]
